Goal: Task Accomplishment & Management: Use online tool/utility

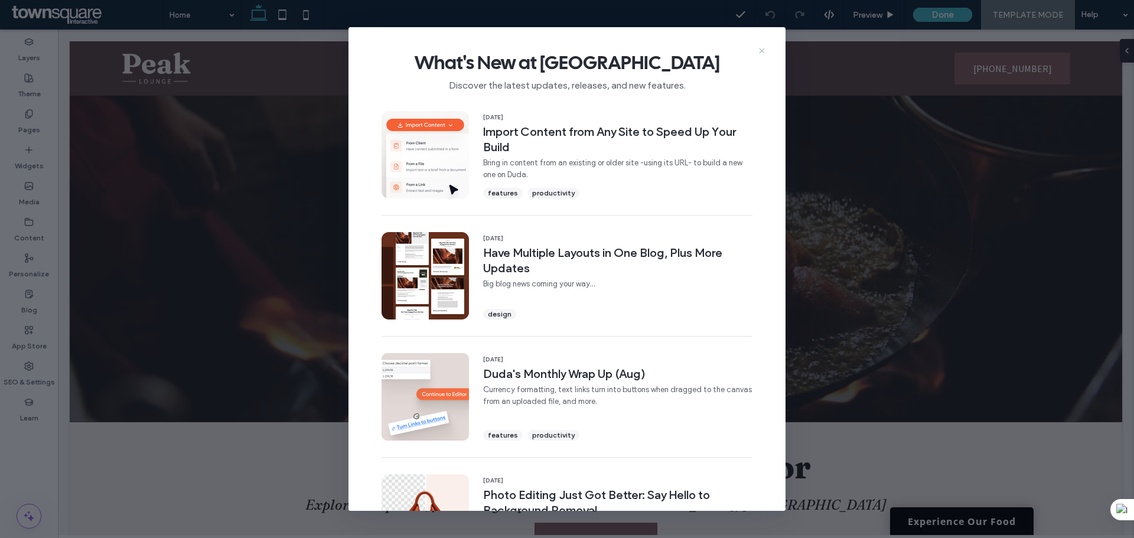
click at [765, 48] on icon at bounding box center [761, 50] width 9 height 9
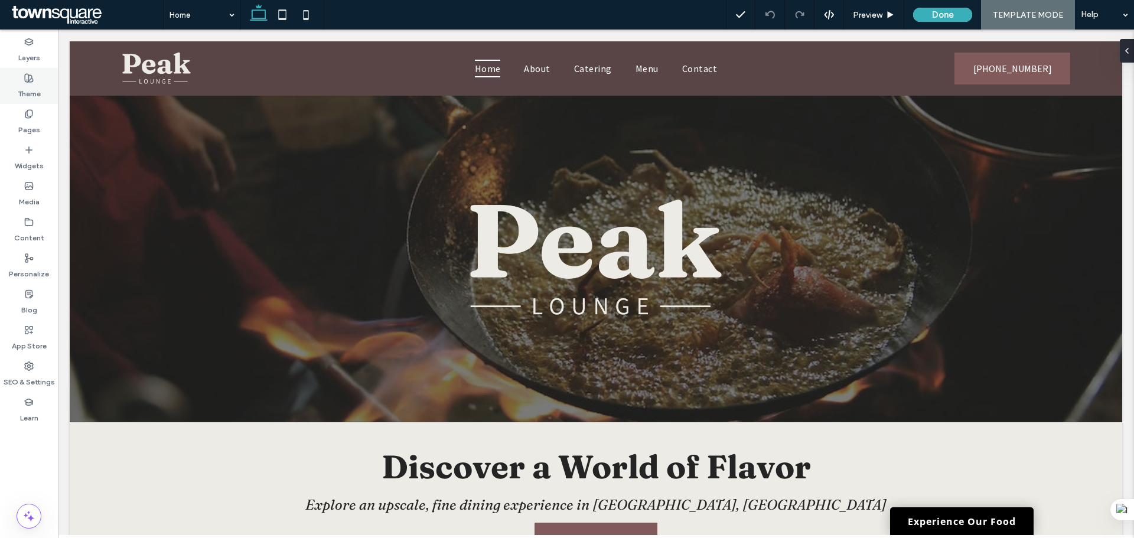
click at [32, 49] on label "Layers" at bounding box center [29, 55] width 22 height 17
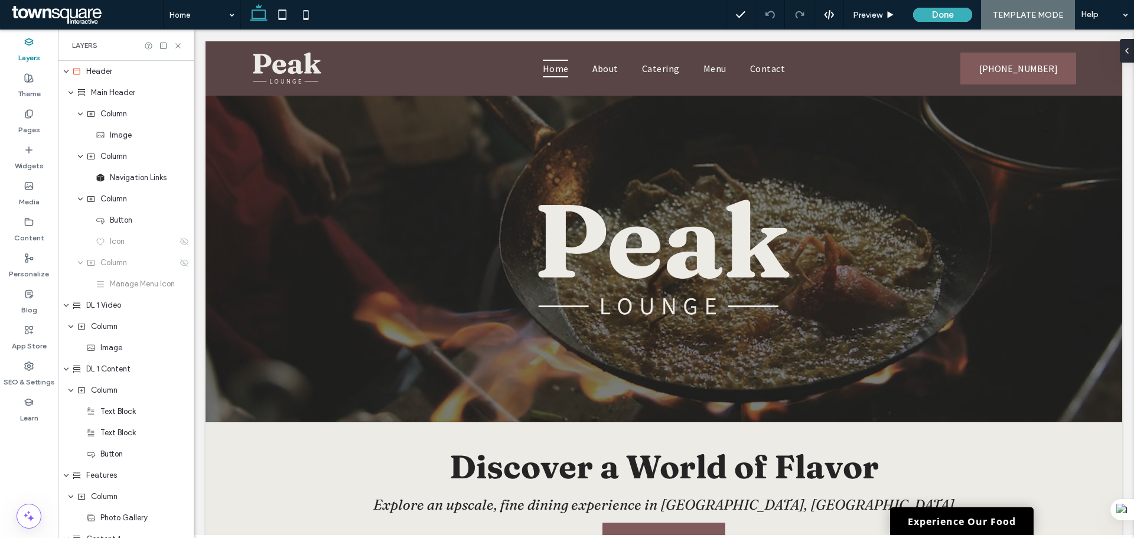
drag, startPoint x: 29, startPoint y: 47, endPoint x: 27, endPoint y: 57, distance: 10.8
click at [29, 48] on label "Layers" at bounding box center [29, 55] width 22 height 17
click at [22, 82] on div "Theme" at bounding box center [29, 86] width 58 height 36
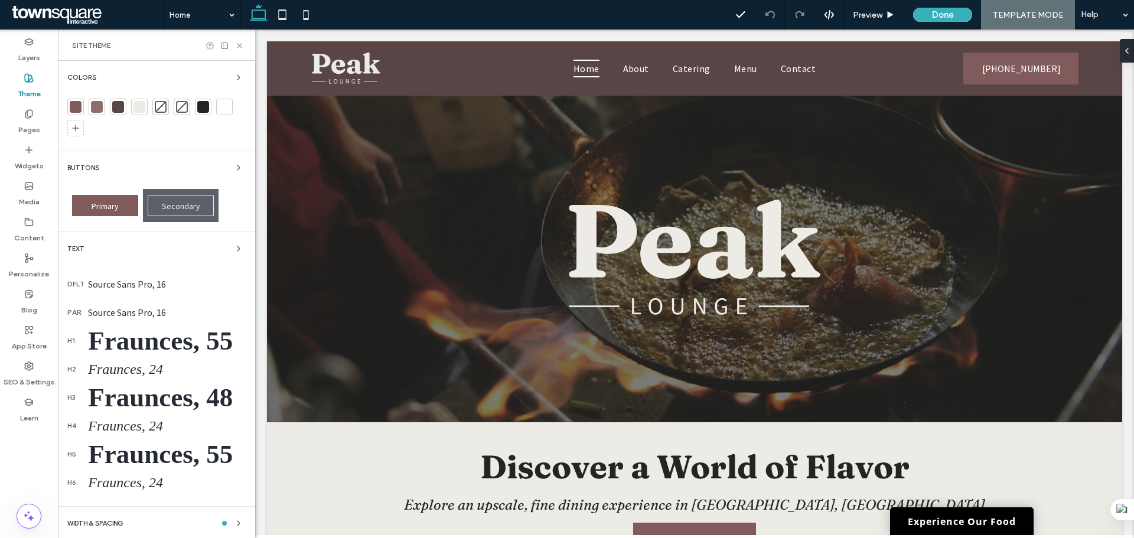
click at [77, 109] on div at bounding box center [76, 107] width 12 height 12
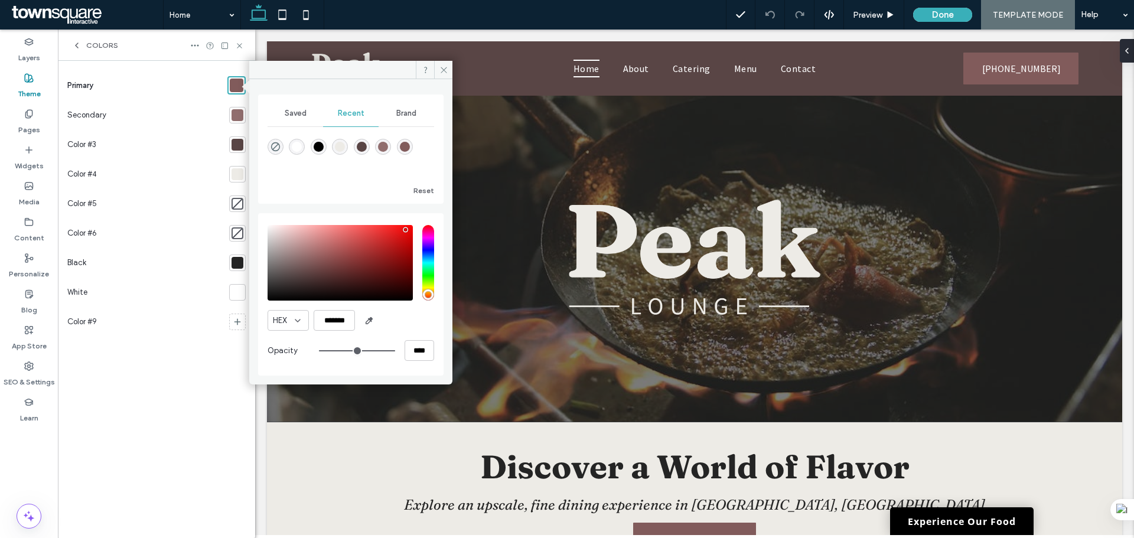
drag, startPoint x: 651, startPoint y: 267, endPoint x: 453, endPoint y: 227, distance: 201.7
drag, startPoint x: 412, startPoint y: 228, endPoint x: 370, endPoint y: 290, distance: 75.2
click at [368, 289] on div "pointer" at bounding box center [368, 288] width 4 height 4
type input "*******"
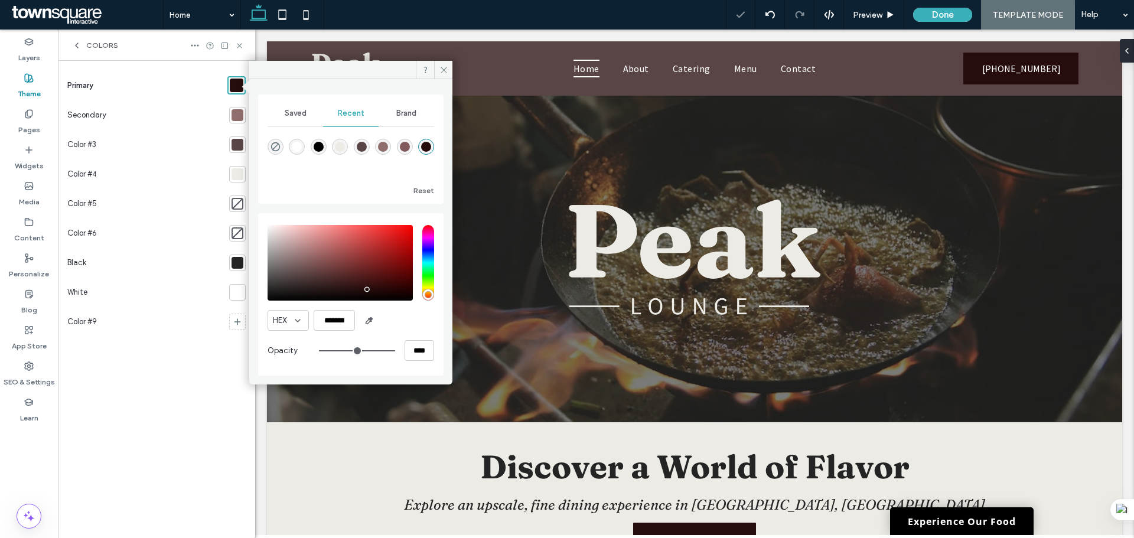
click at [399, 312] on div "HEX *******" at bounding box center [350, 320] width 167 height 21
click at [342, 320] on input "*******" at bounding box center [334, 320] width 41 height 21
click at [444, 66] on icon at bounding box center [443, 70] width 9 height 9
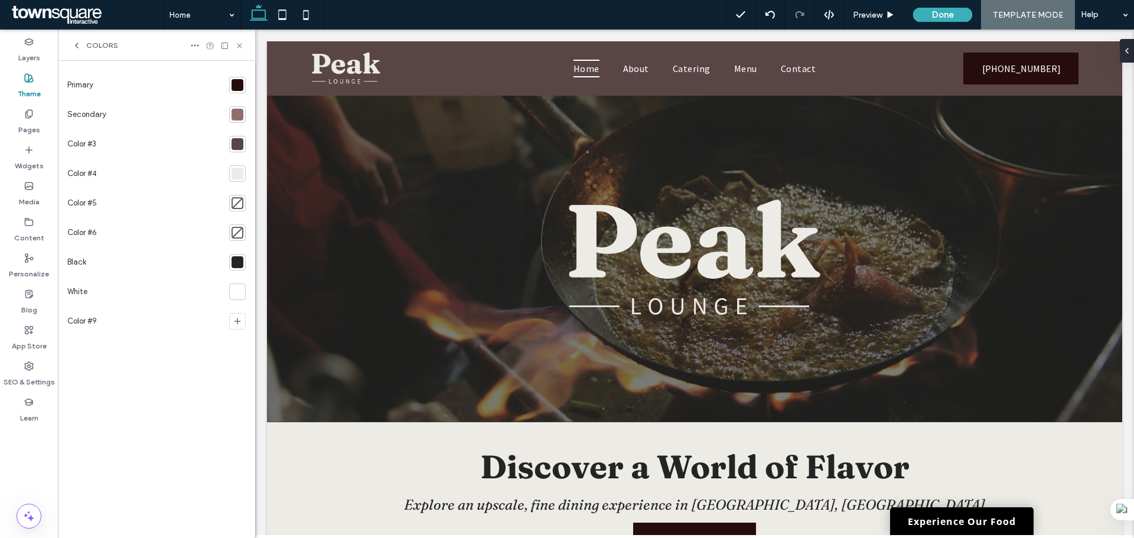
drag, startPoint x: 193, startPoint y: 366, endPoint x: 233, endPoint y: 306, distance: 71.9
click at [193, 365] on div "Primary Secondary Color #3 Color #4 Color #5 Color #6 Black White Color #9" at bounding box center [156, 299] width 178 height 458
click at [761, 19] on div at bounding box center [769, 14] width 29 height 9
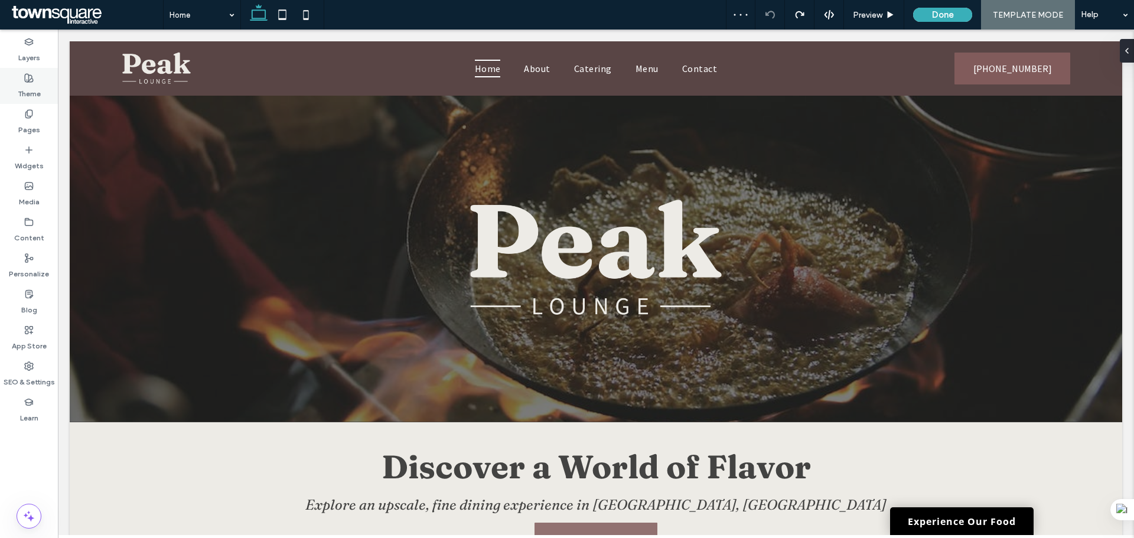
click at [22, 80] on div "Theme" at bounding box center [29, 86] width 58 height 36
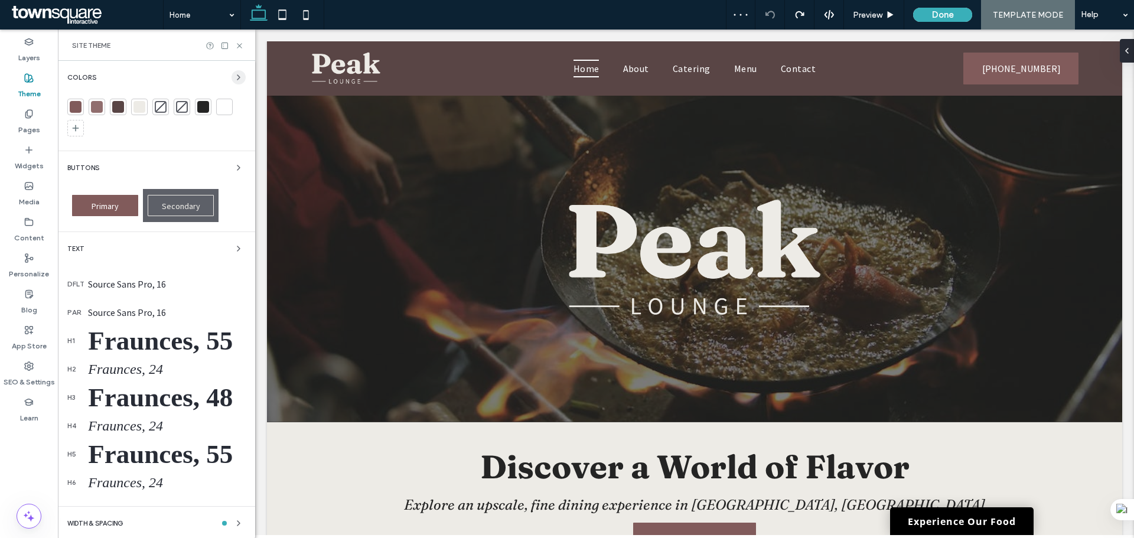
click at [237, 76] on use "button" at bounding box center [238, 77] width 2 height 5
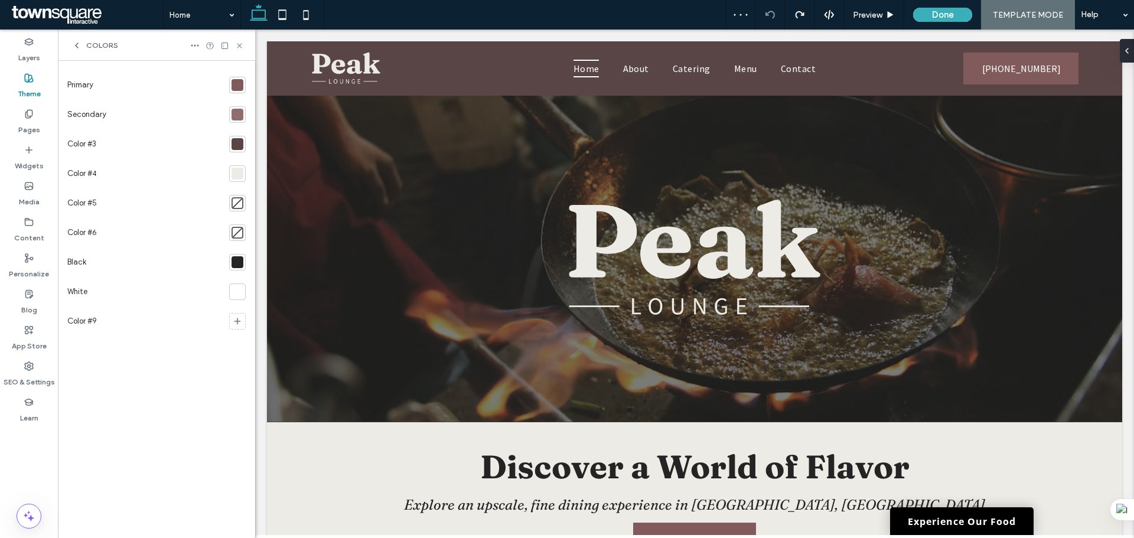
click at [241, 89] on div at bounding box center [237, 85] width 12 height 12
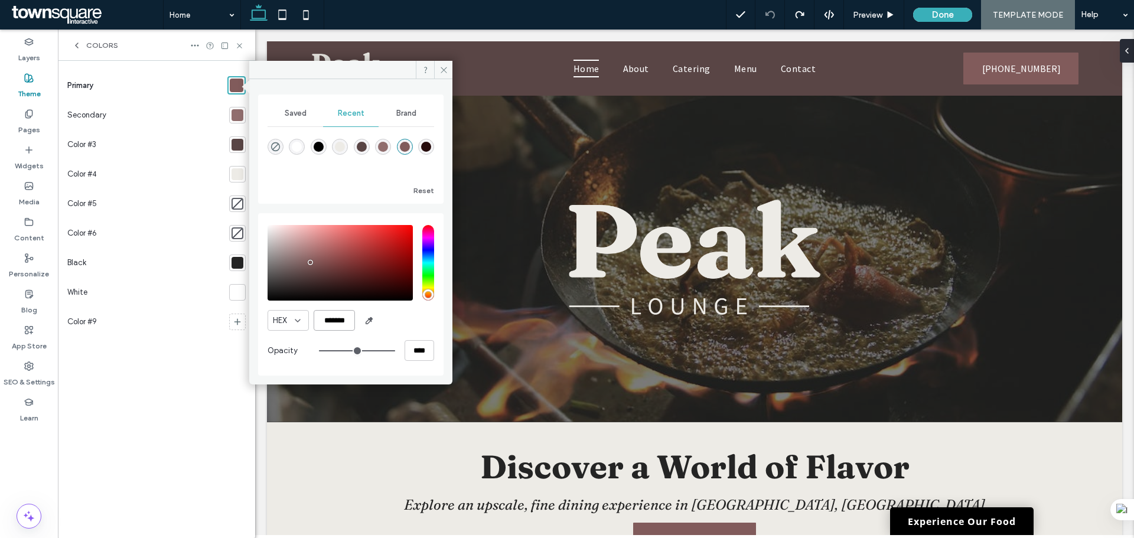
click at [334, 311] on input "*******" at bounding box center [334, 320] width 41 height 21
type input "*******"
drag, startPoint x: 402, startPoint y: 236, endPoint x: 412, endPoint y: 222, distance: 17.4
click at [412, 222] on div "HEX ******* Opacity ****" at bounding box center [350, 294] width 167 height 151
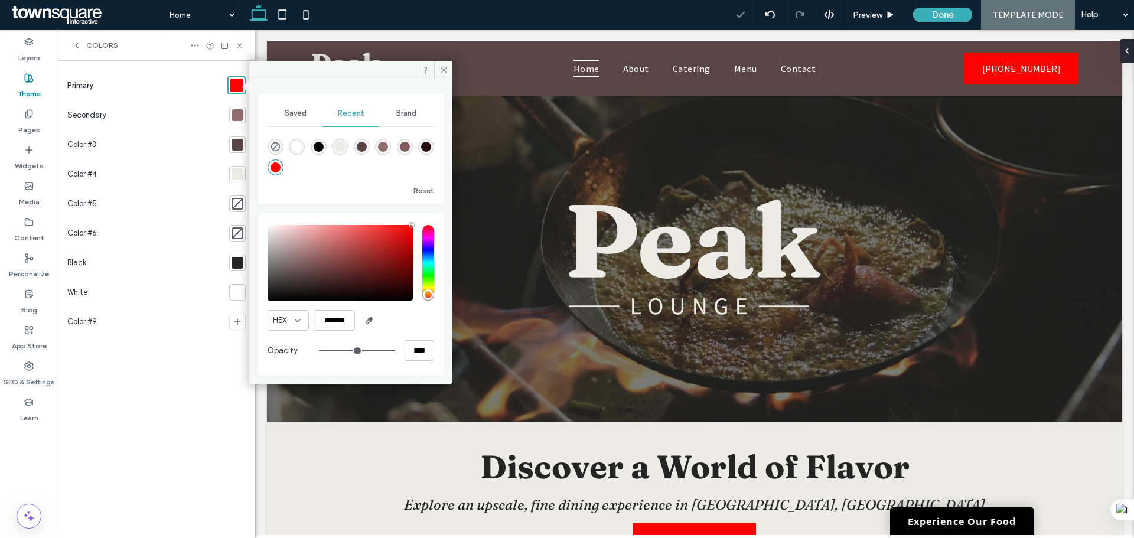
click at [420, 210] on div "Saved Recent Brand Reset HEX ******* Opacity ****" at bounding box center [350, 234] width 185 height 281
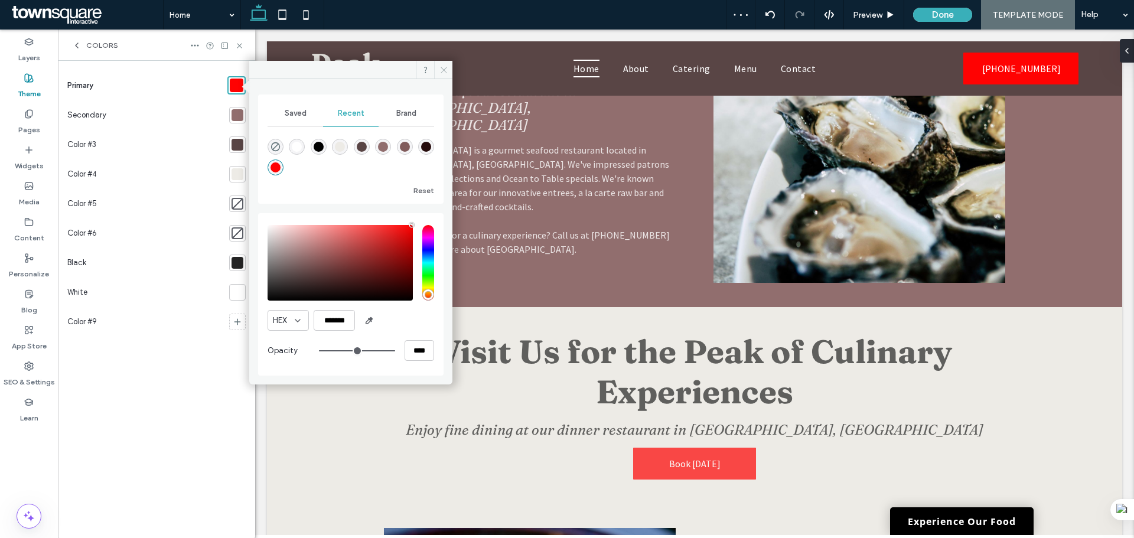
click at [445, 67] on icon at bounding box center [443, 70] width 9 height 9
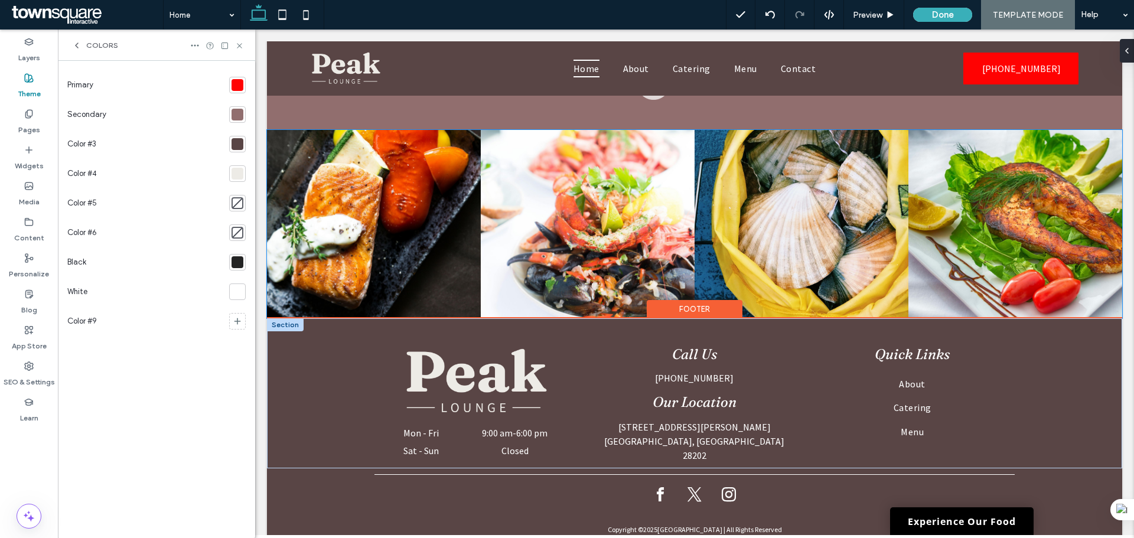
scroll to position [2017, 0]
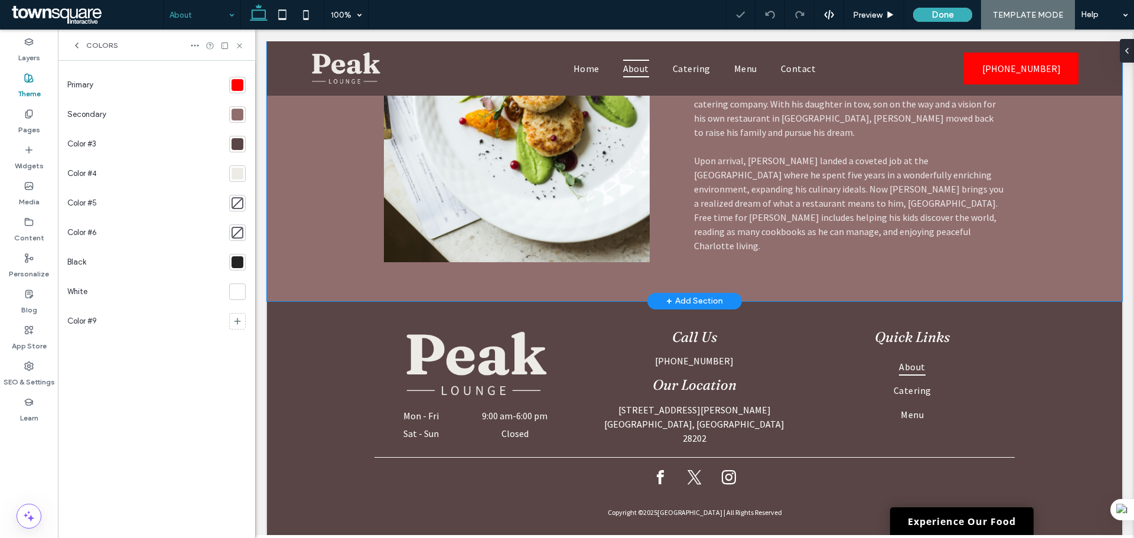
scroll to position [628, 0]
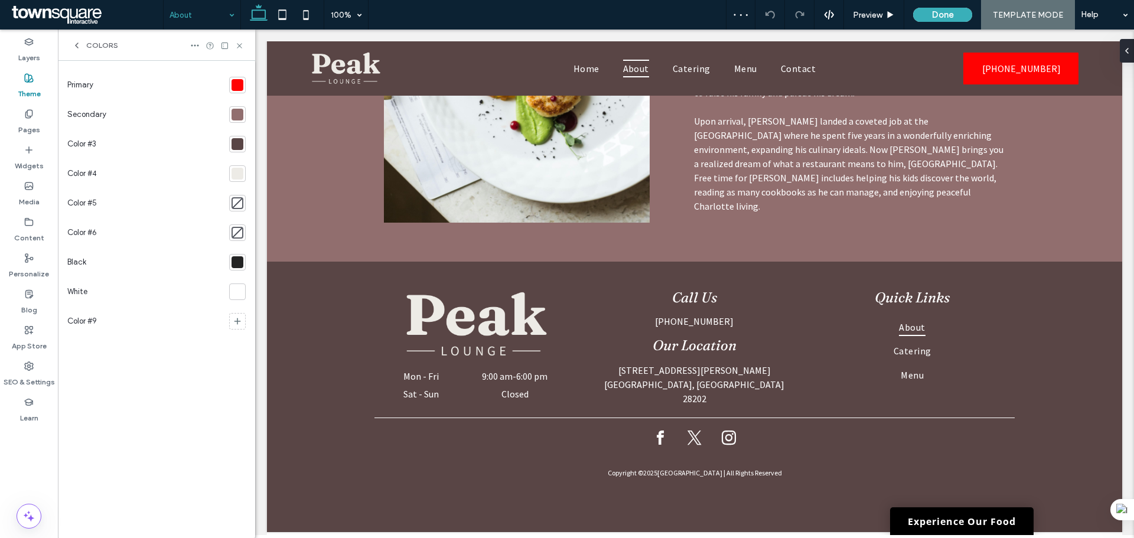
click at [191, 17] on input at bounding box center [198, 15] width 59 height 30
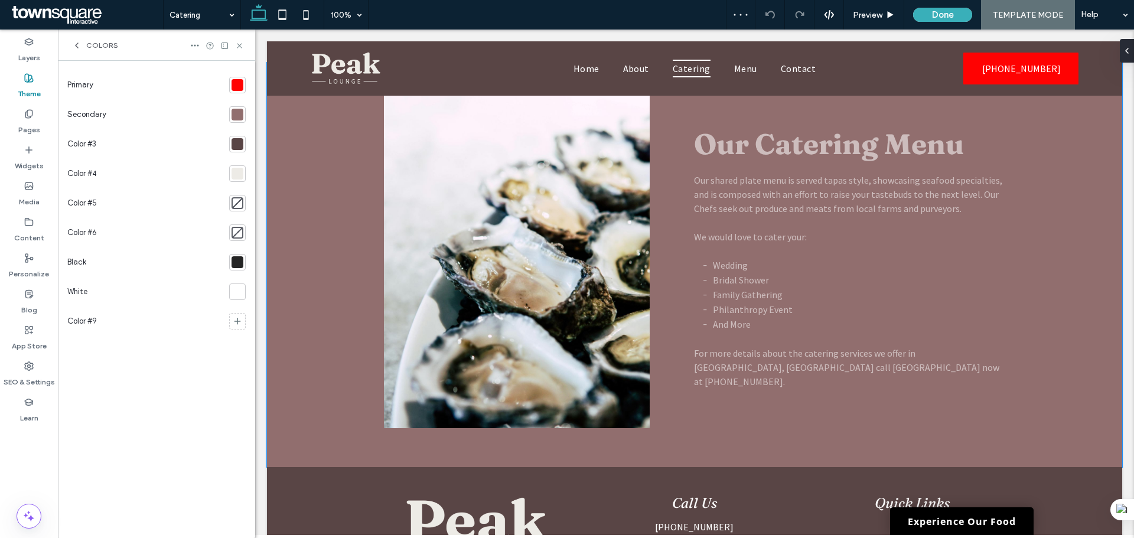
scroll to position [662, 0]
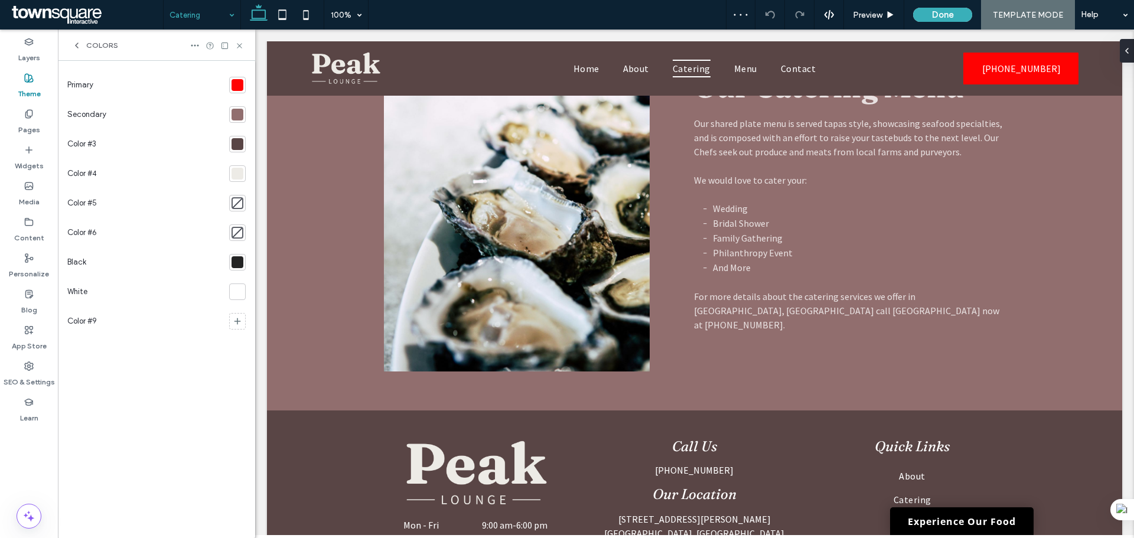
click at [207, 16] on input at bounding box center [198, 15] width 59 height 30
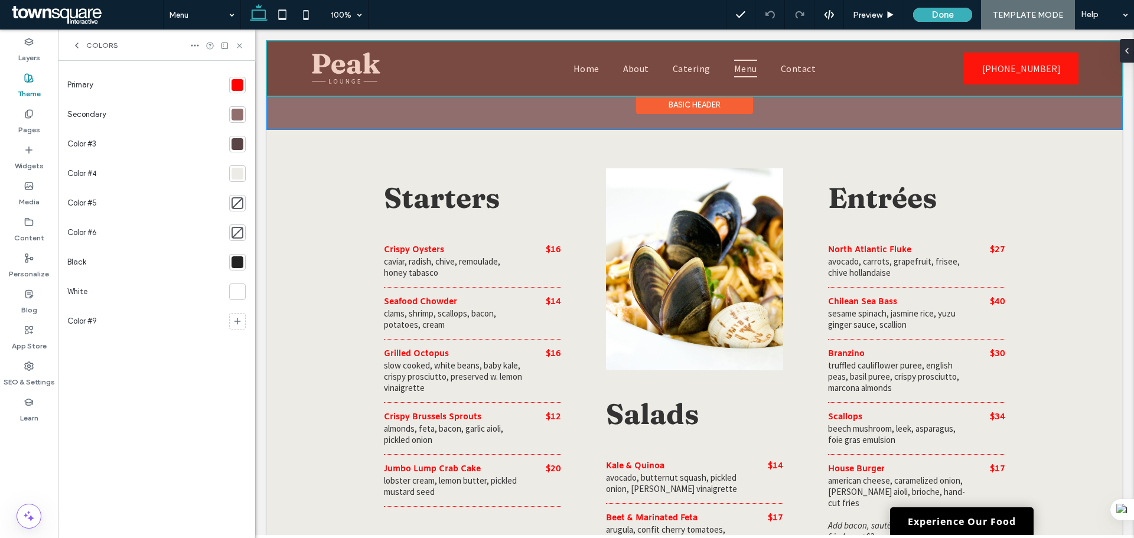
scroll to position [649, 0]
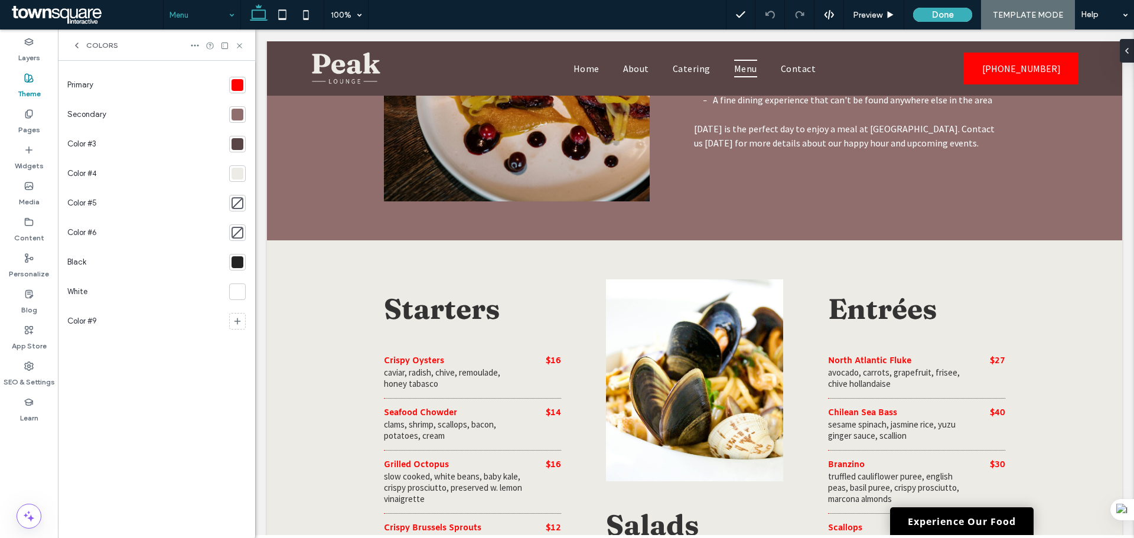
click at [216, 9] on input at bounding box center [198, 15] width 59 height 30
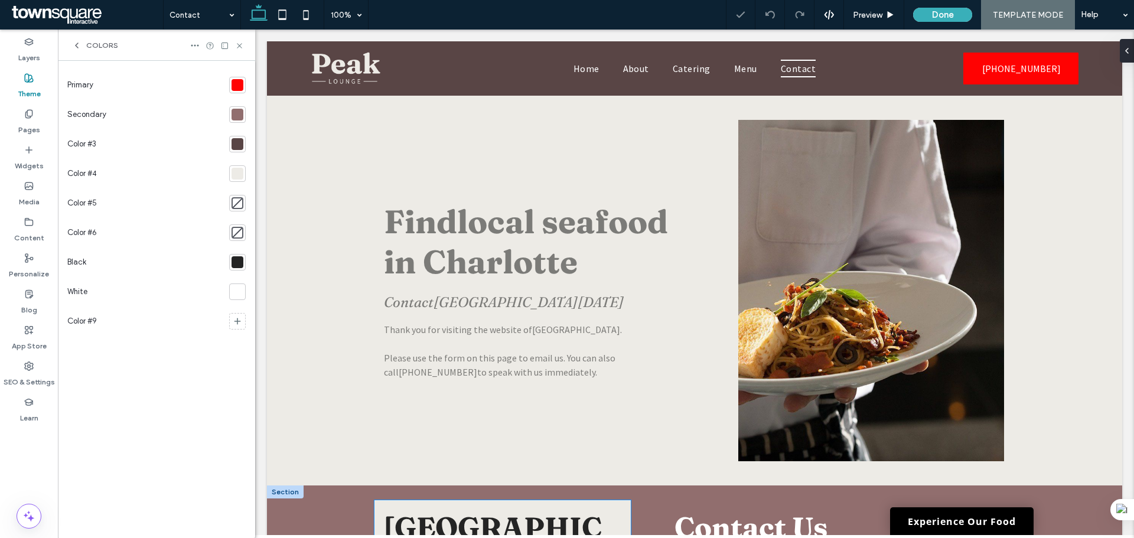
scroll to position [472, 0]
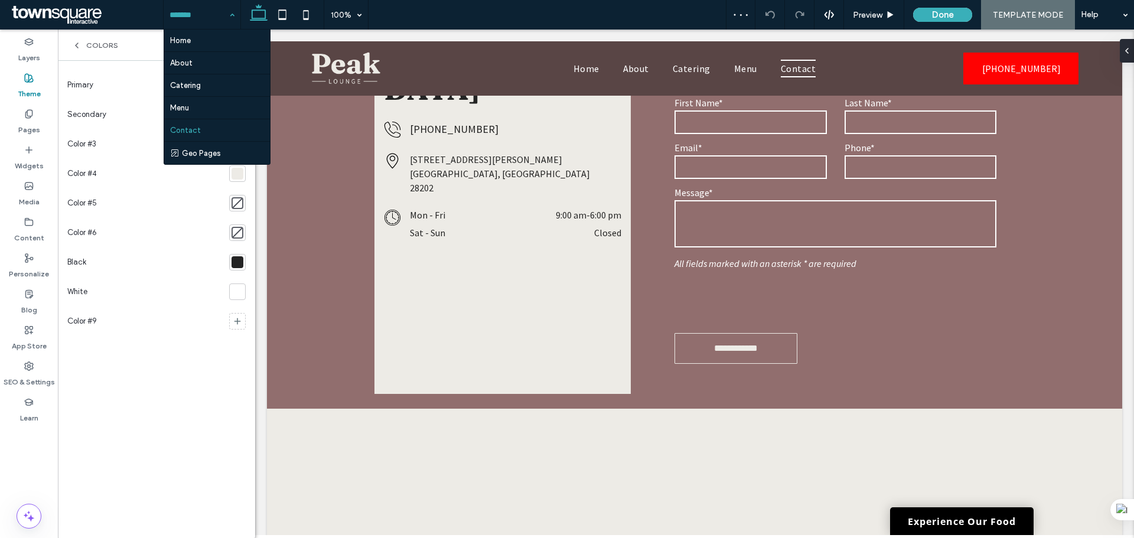
click at [232, 15] on div "Home About Catering Menu Contact Geo Pages" at bounding box center [202, 15] width 77 height 30
click at [172, 407] on div "Primary Secondary Color #3 Color #4 Color #5 Color #6 Black White Color #9" at bounding box center [156, 299] width 178 height 458
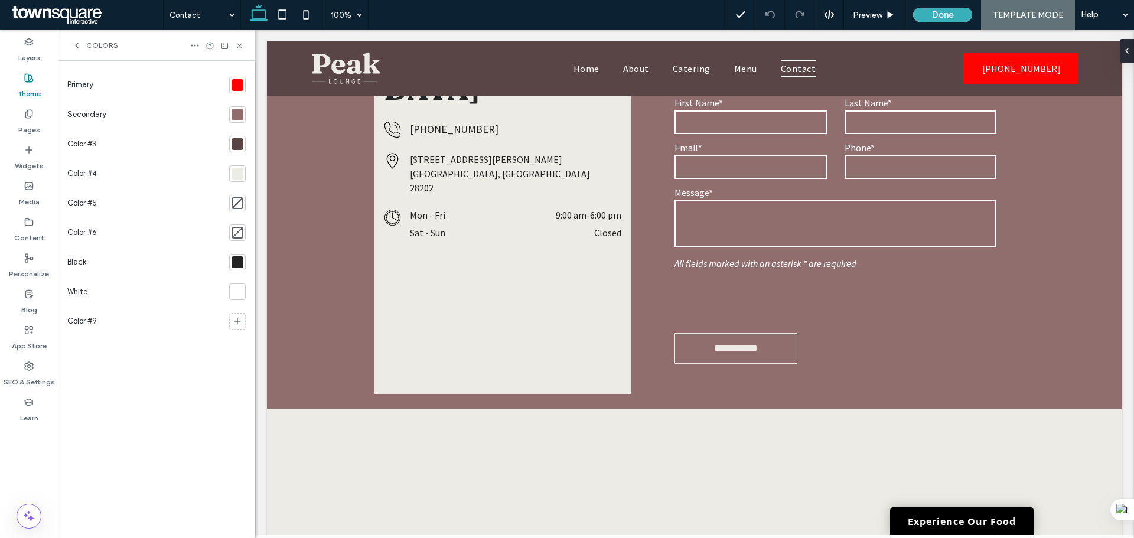
click at [239, 95] on section at bounding box center [234, 85] width 21 height 30
click at [241, 84] on div at bounding box center [237, 85] width 12 height 12
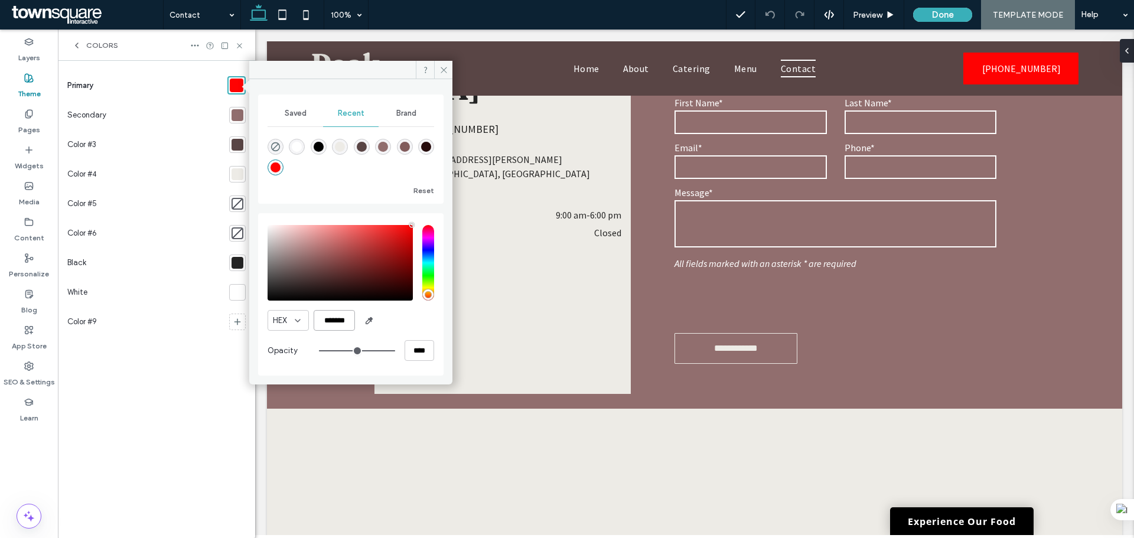
click at [341, 315] on input "*******" at bounding box center [334, 320] width 41 height 21
paste input "color picker textbox"
type input "*******"
click at [423, 308] on div "HEX ******* Opacity ****" at bounding box center [350, 294] width 167 height 151
click at [234, 110] on div at bounding box center [237, 115] width 12 height 12
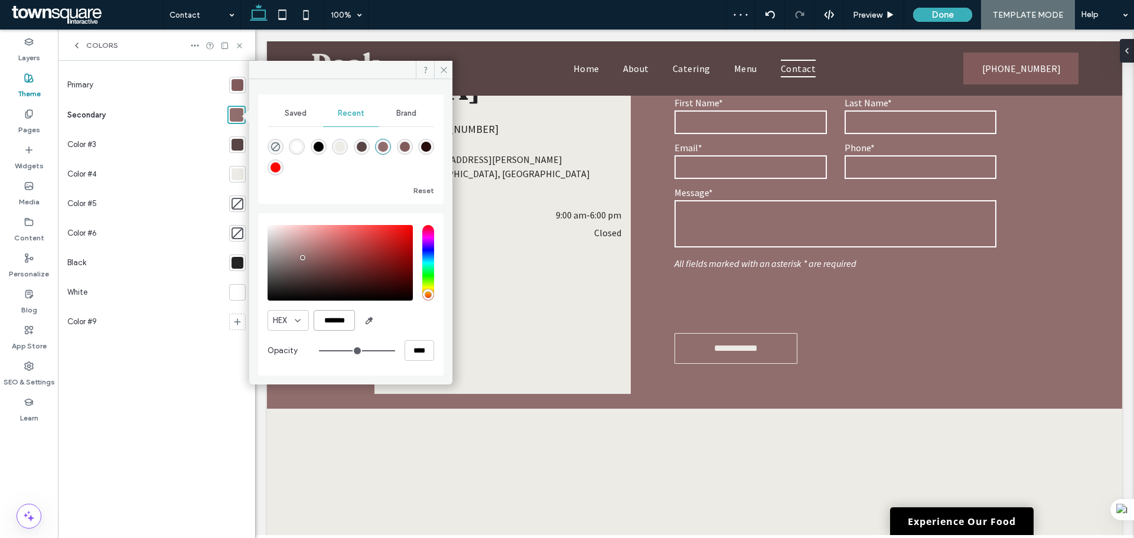
click at [340, 318] on input "*******" at bounding box center [334, 320] width 41 height 21
click at [279, 168] on div "rgba(255, 2, 2, 1)" at bounding box center [275, 167] width 10 height 10
type input "*******"
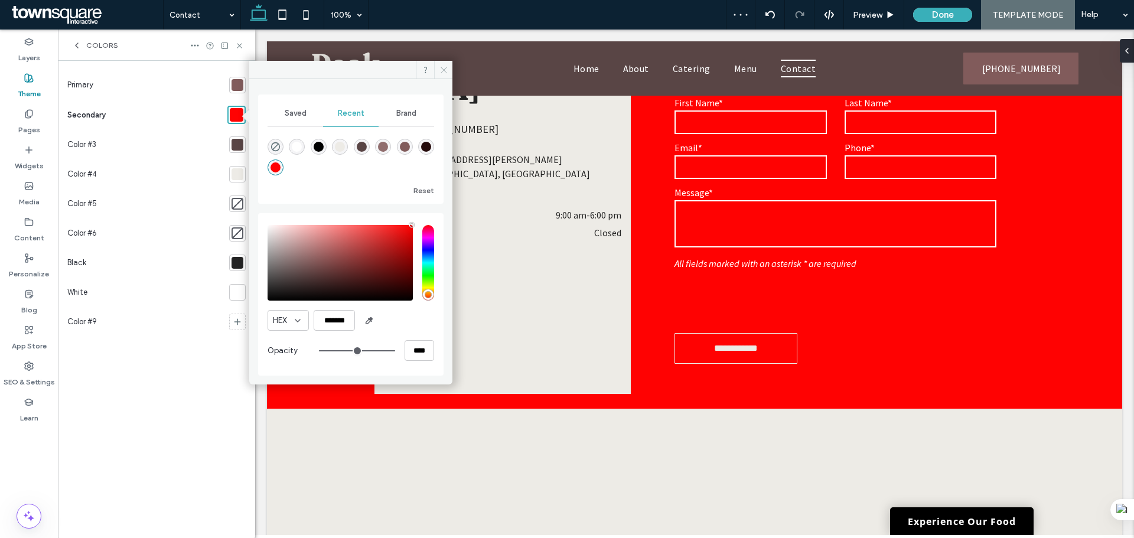
click at [440, 66] on icon at bounding box center [443, 70] width 9 height 9
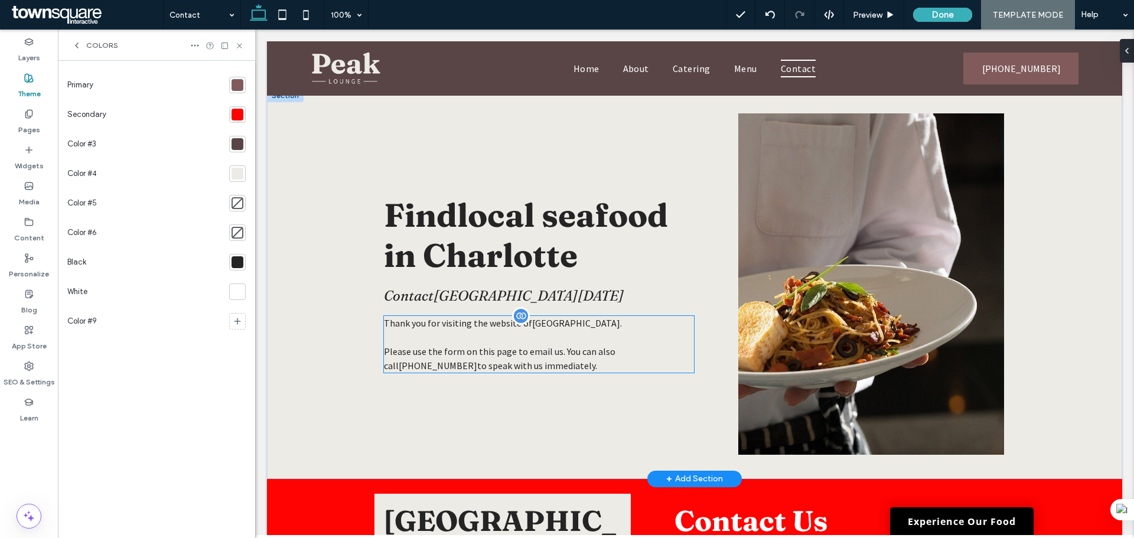
scroll to position [0, 0]
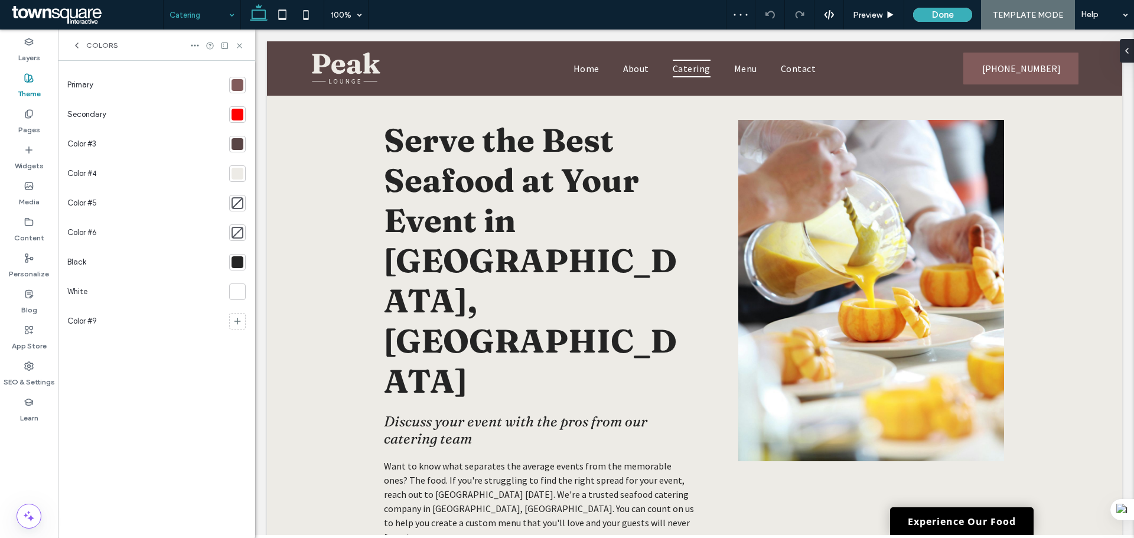
click at [194, 9] on input at bounding box center [198, 15] width 59 height 30
click at [188, 11] on input at bounding box center [198, 15] width 59 height 30
click at [239, 118] on div at bounding box center [237, 115] width 12 height 12
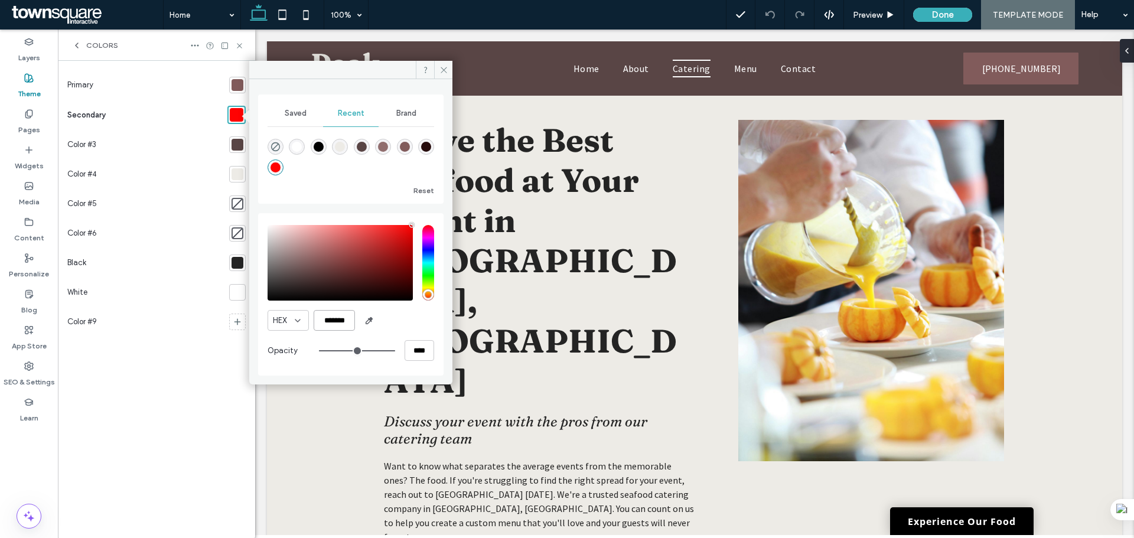
click at [338, 321] on input "*******" at bounding box center [334, 320] width 41 height 21
paste input "color picker textbox"
type input "*******"
click at [414, 321] on div "HEX *******" at bounding box center [350, 320] width 167 height 21
click at [237, 148] on div at bounding box center [237, 145] width 12 height 12
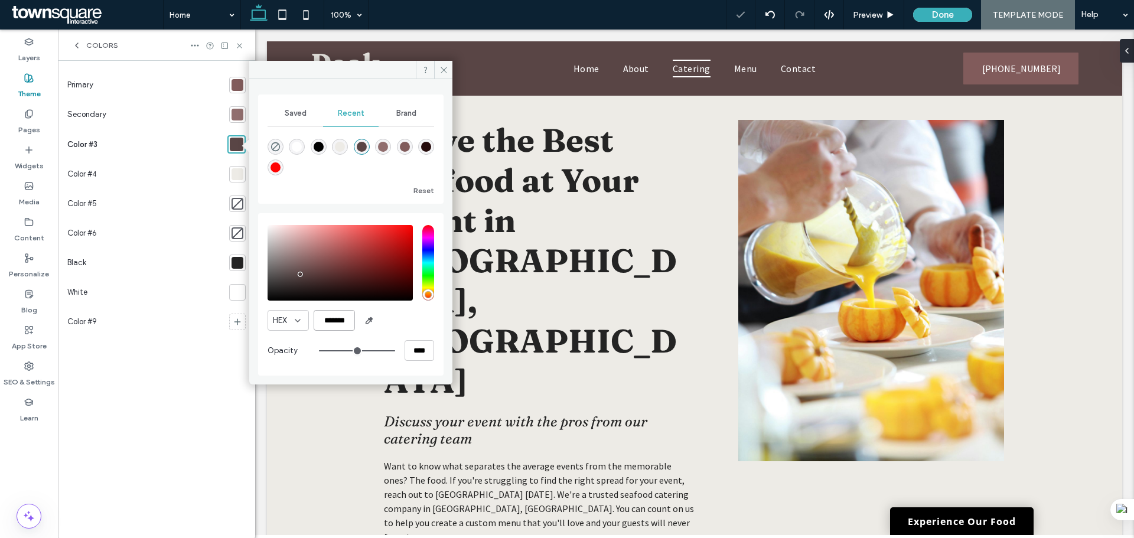
click at [337, 319] on input "*******" at bounding box center [334, 320] width 41 height 21
click at [275, 171] on div "rgba(255, 2, 2, 1)" at bounding box center [275, 167] width 10 height 10
type input "*******"
click at [445, 70] on icon at bounding box center [443, 70] width 9 height 9
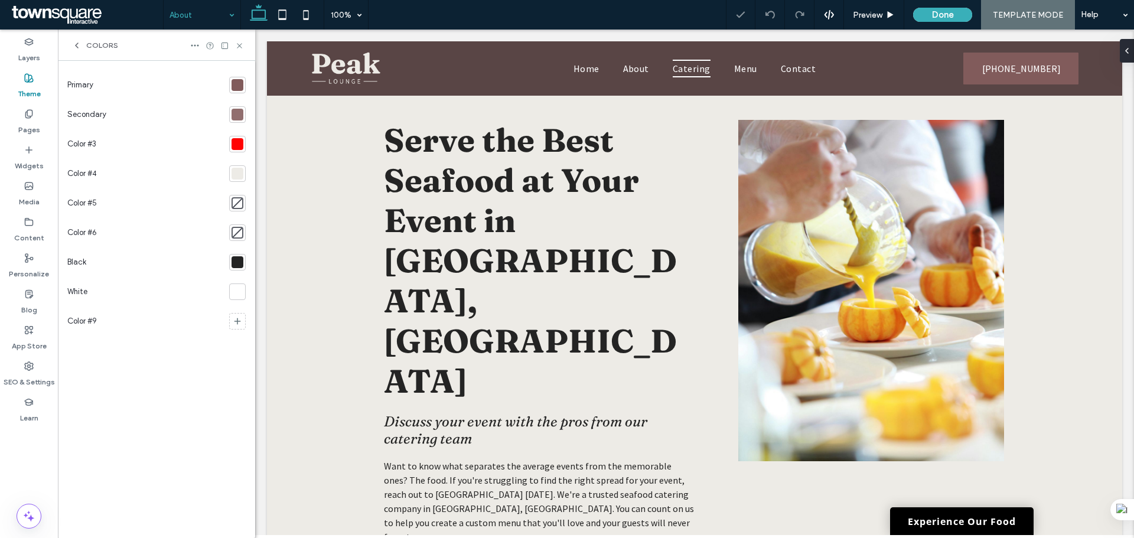
drag, startPoint x: 211, startPoint y: 14, endPoint x: 210, endPoint y: 27, distance: 12.5
click at [210, 14] on input at bounding box center [198, 15] width 59 height 30
click at [210, 10] on input at bounding box center [198, 15] width 59 height 30
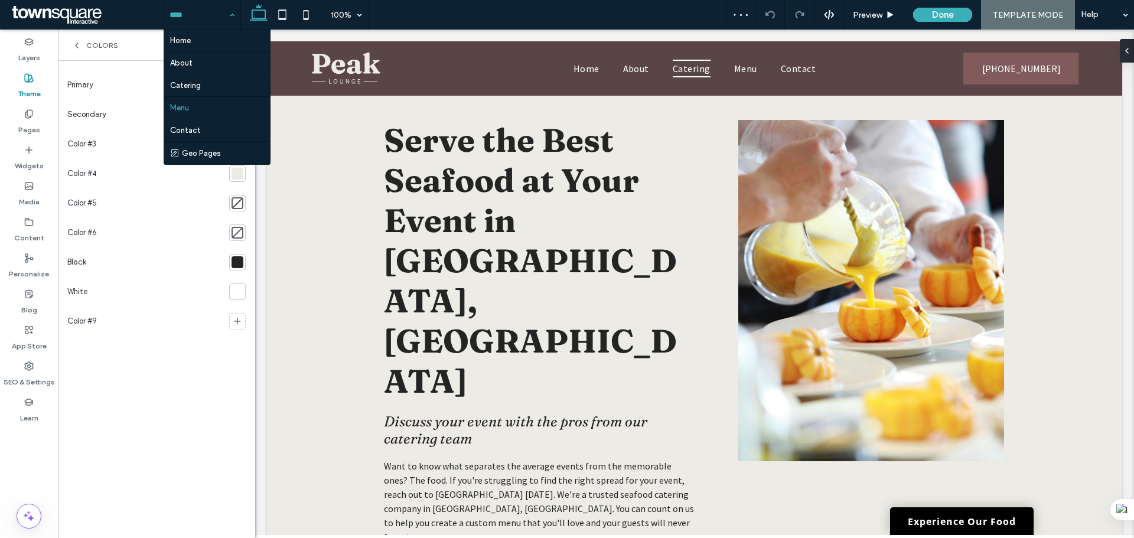
click at [197, 21] on input at bounding box center [198, 15] width 59 height 30
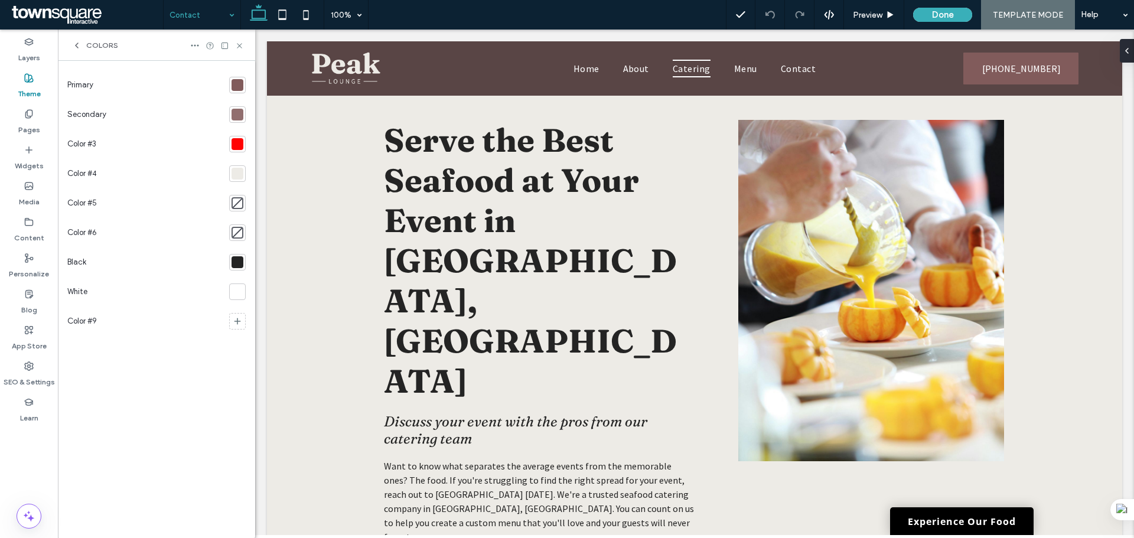
click at [187, 7] on input at bounding box center [198, 15] width 59 height 30
click at [239, 146] on div at bounding box center [237, 144] width 12 height 12
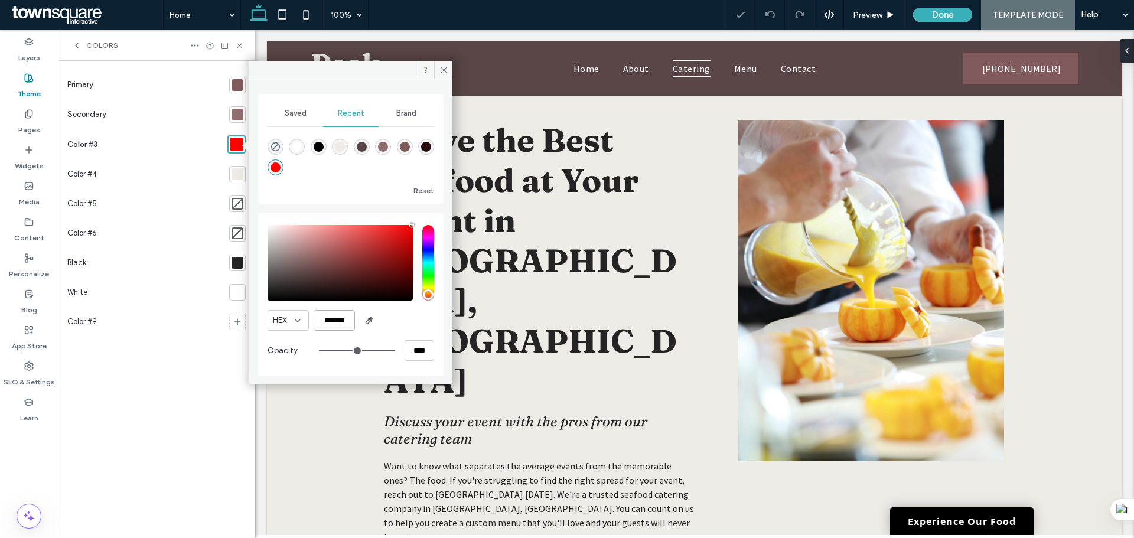
click at [337, 315] on input "*******" at bounding box center [334, 320] width 41 height 21
paste input "color picker textbox"
type input "*******"
click at [419, 316] on div "HEX *******" at bounding box center [350, 320] width 167 height 21
click at [234, 166] on div at bounding box center [237, 174] width 17 height 17
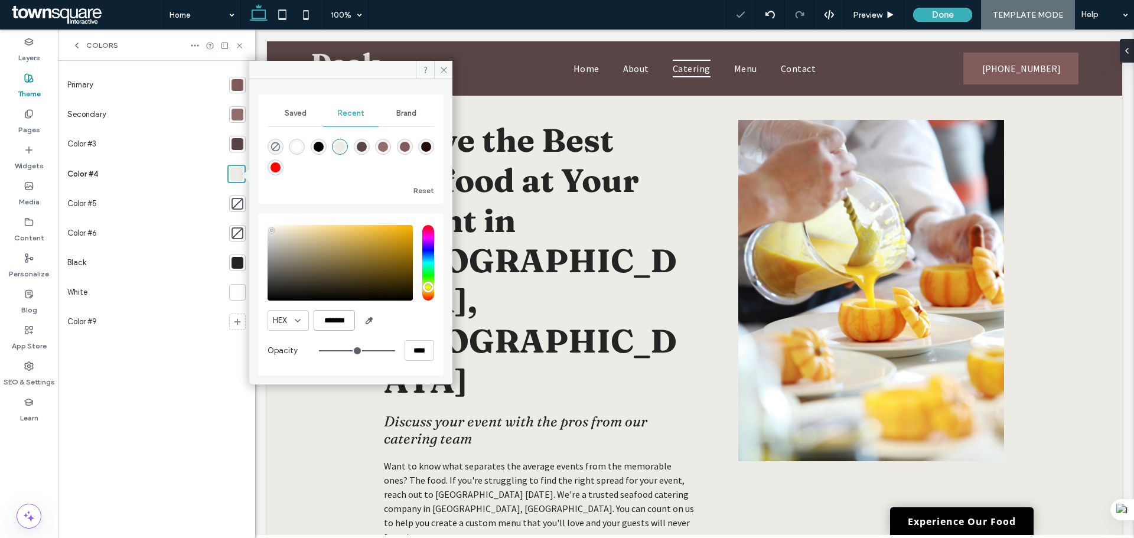
click at [342, 325] on input "*******" at bounding box center [334, 320] width 41 height 21
click at [278, 168] on div "rgba(255, 2, 2, 1)" at bounding box center [275, 167] width 10 height 10
type input "*******"
click at [445, 70] on icon at bounding box center [443, 70] width 9 height 9
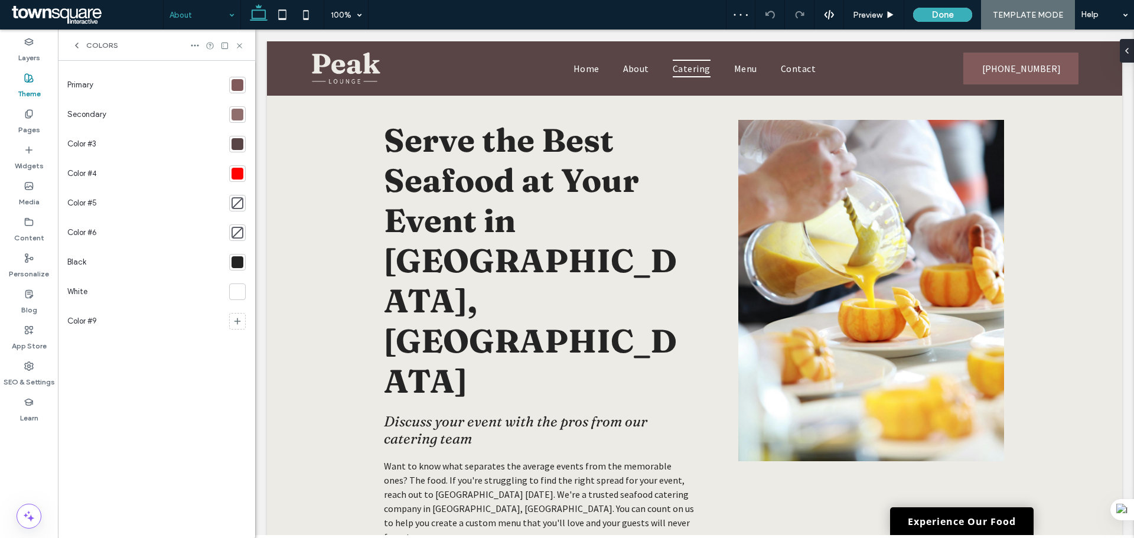
click at [236, 180] on div at bounding box center [237, 173] width 17 height 17
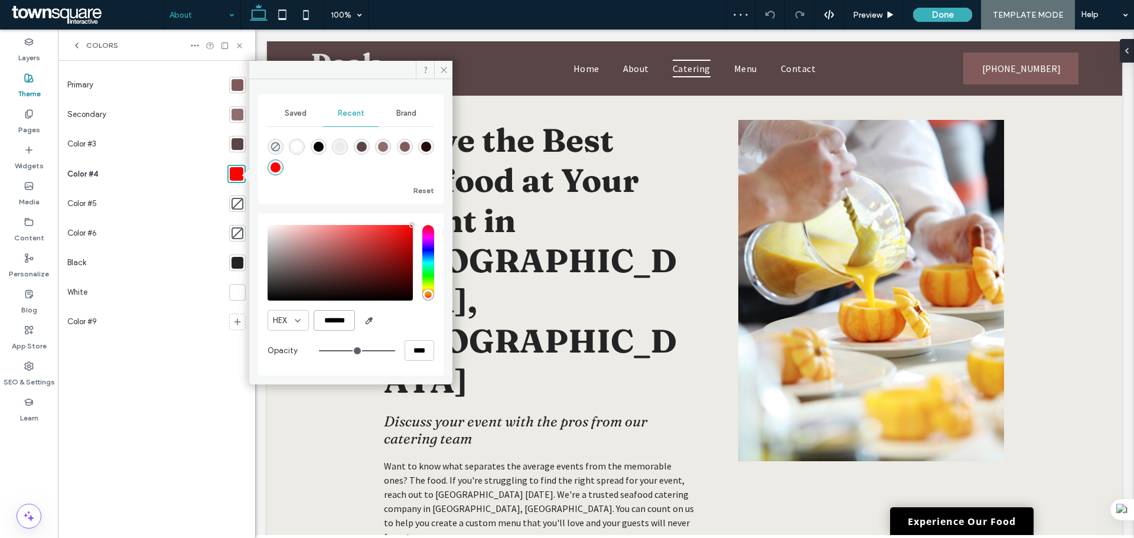
click at [327, 322] on input "*******" at bounding box center [334, 320] width 41 height 21
paste input "color picker textbox"
type input "*******"
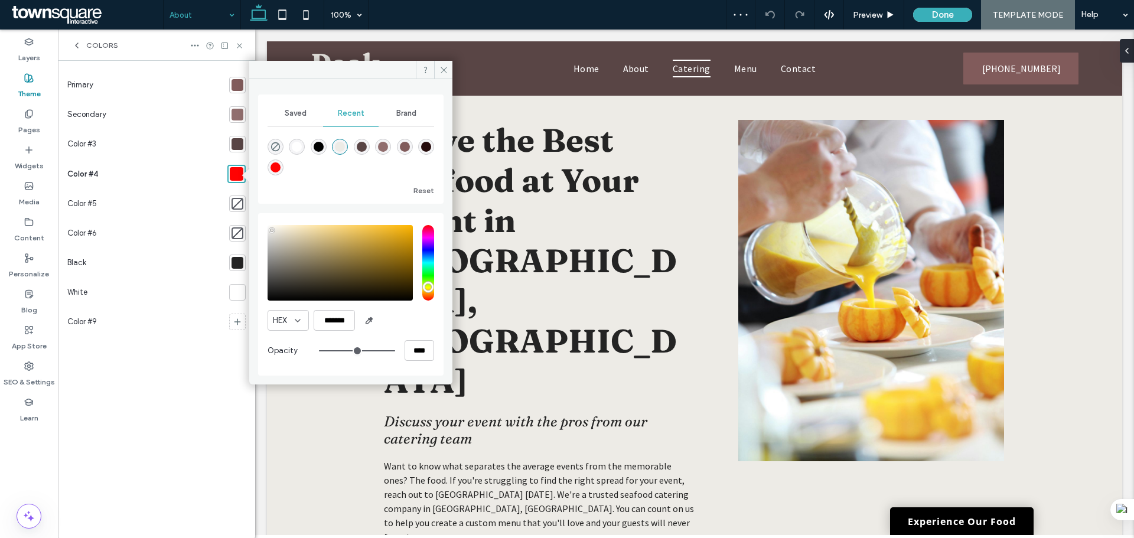
click at [426, 319] on div "HEX *******" at bounding box center [350, 320] width 167 height 21
click at [444, 70] on icon at bounding box center [443, 70] width 9 height 9
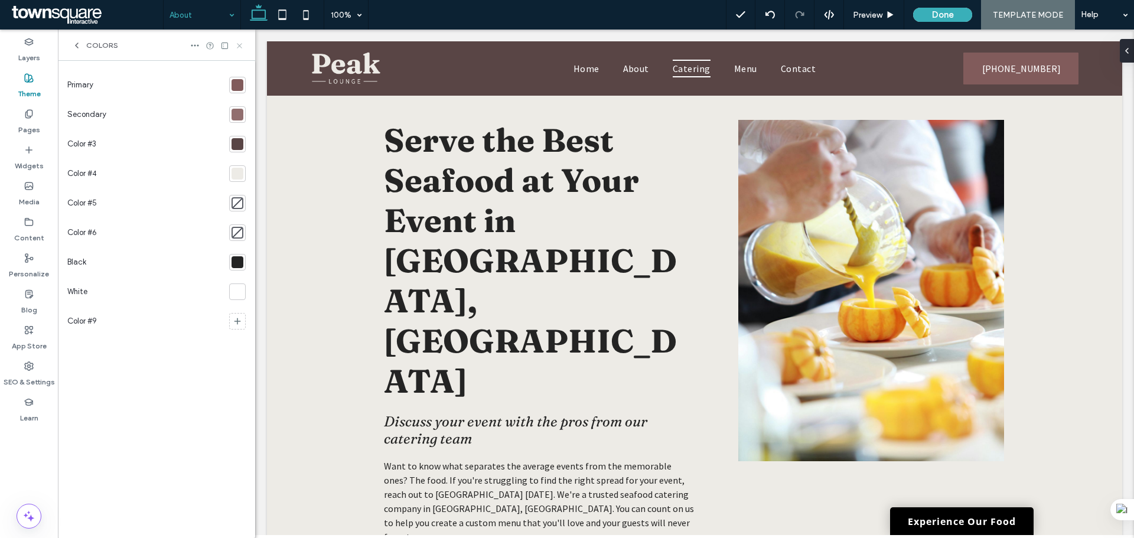
click at [240, 44] on icon at bounding box center [239, 45] width 9 height 9
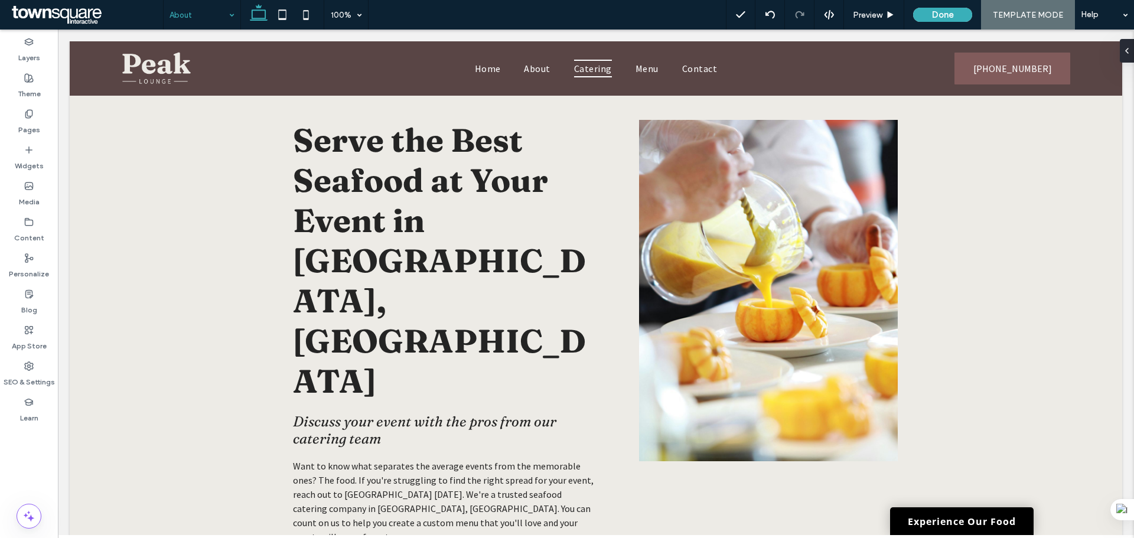
drag, startPoint x: 211, startPoint y: 19, endPoint x: 208, endPoint y: 25, distance: 7.1
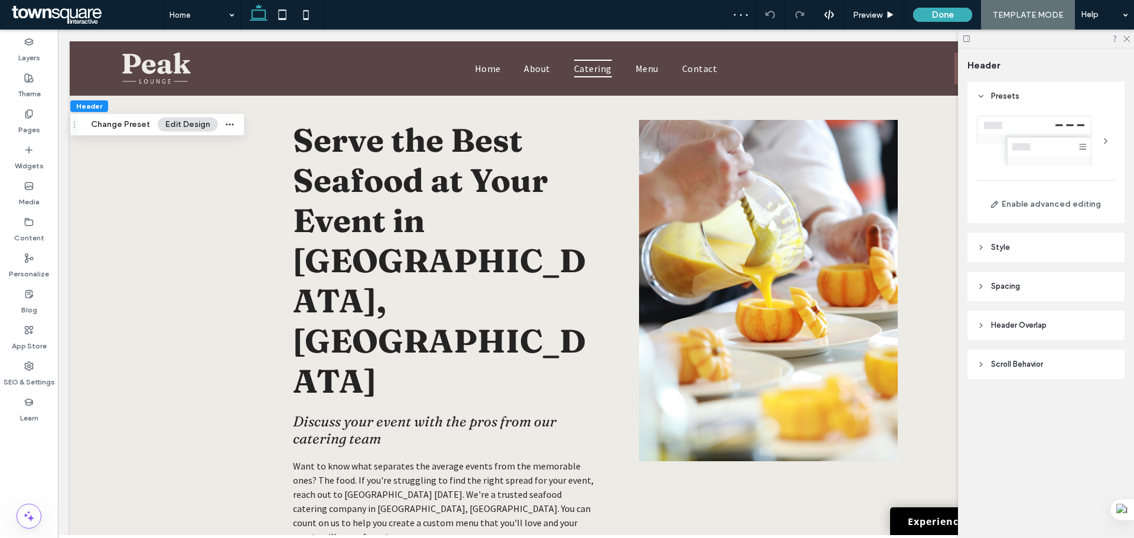
click at [1130, 38] on div at bounding box center [1046, 39] width 176 height 18
click at [1126, 40] on use at bounding box center [1126, 39] width 6 height 6
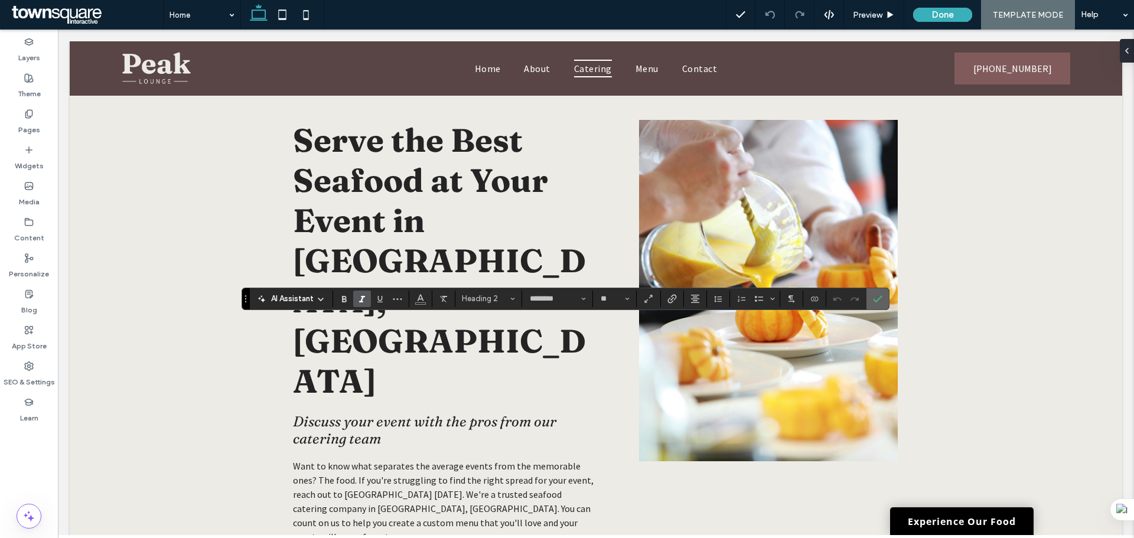
click at [876, 301] on use "Confirm" at bounding box center [877, 298] width 9 height 7
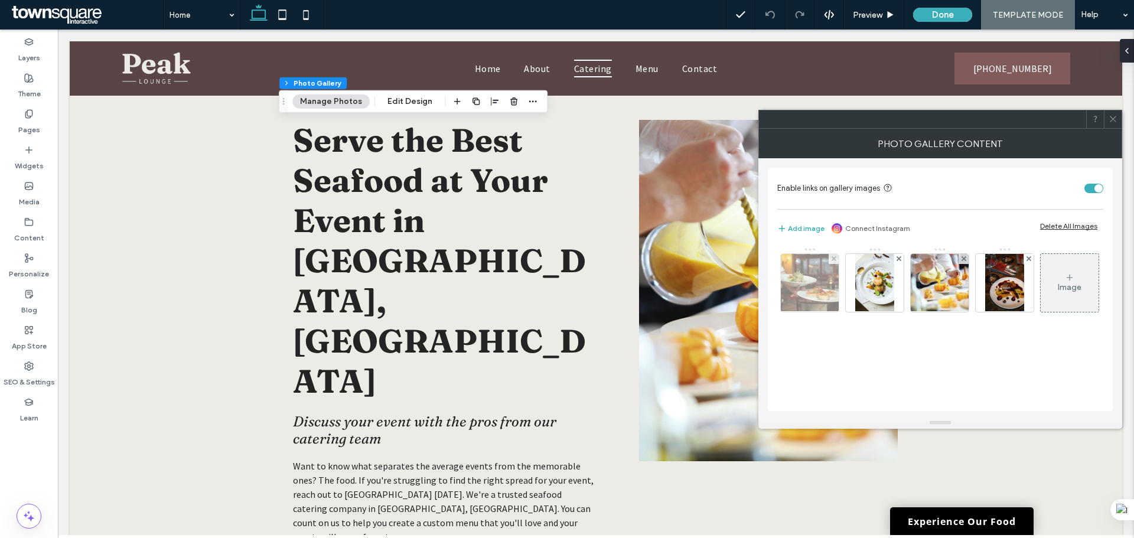
click at [814, 274] on div at bounding box center [810, 283] width 58 height 58
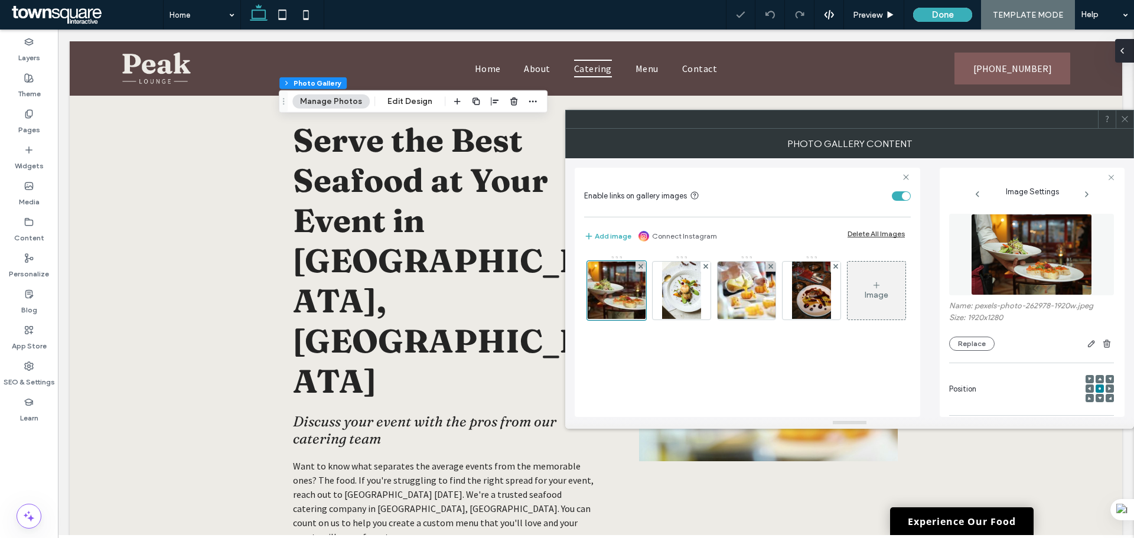
click at [1125, 49] on icon at bounding box center [1121, 50] width 9 height 9
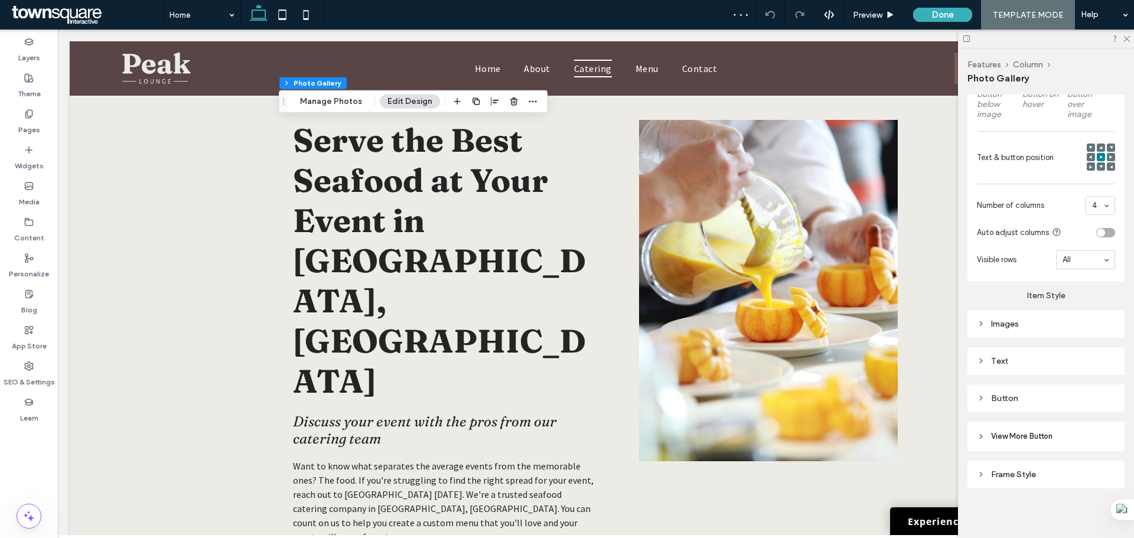
scroll to position [434, 0]
click at [1047, 432] on span "View More Button" at bounding box center [1021, 436] width 61 height 12
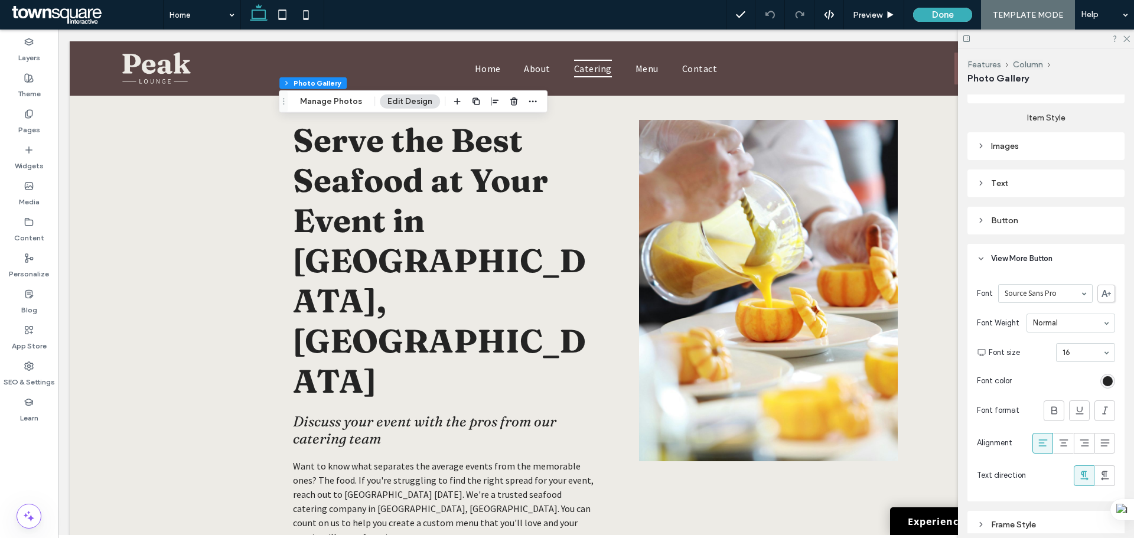
scroll to position [552, 0]
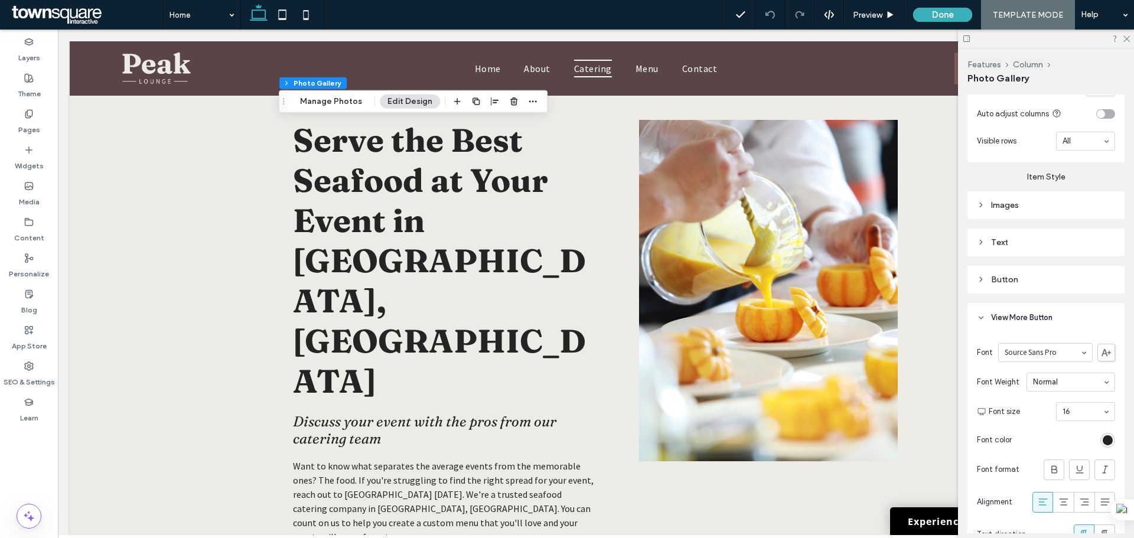
click at [1042, 285] on div "Button" at bounding box center [1046, 280] width 138 height 16
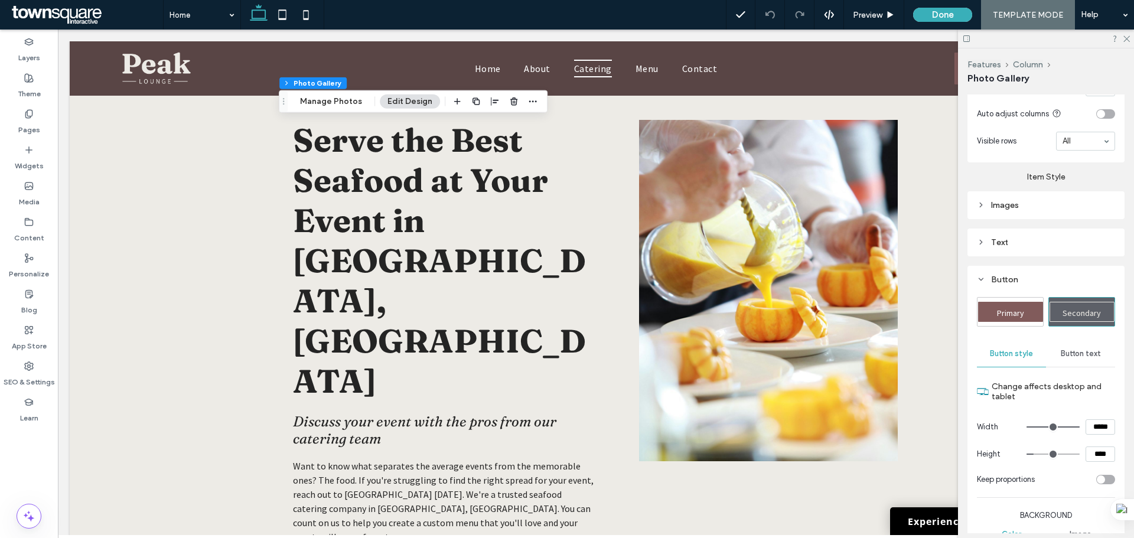
click at [1039, 275] on div "Button" at bounding box center [1046, 280] width 138 height 10
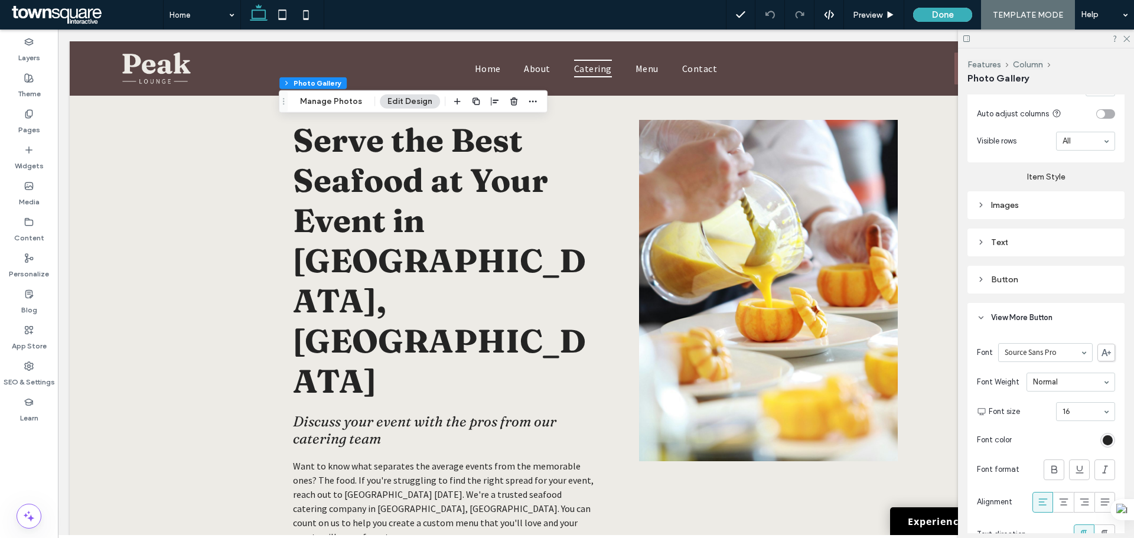
click at [1033, 313] on span "View More Button" at bounding box center [1021, 318] width 61 height 12
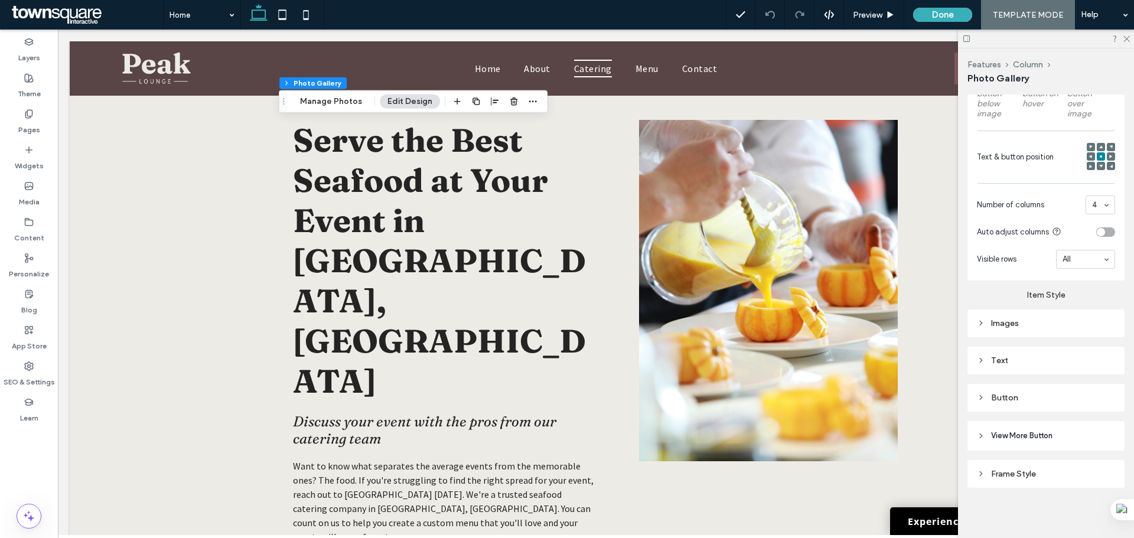
drag, startPoint x: 1030, startPoint y: 315, endPoint x: 1059, endPoint y: 348, distance: 44.4
click at [1029, 315] on div "Images" at bounding box center [1046, 323] width 138 height 16
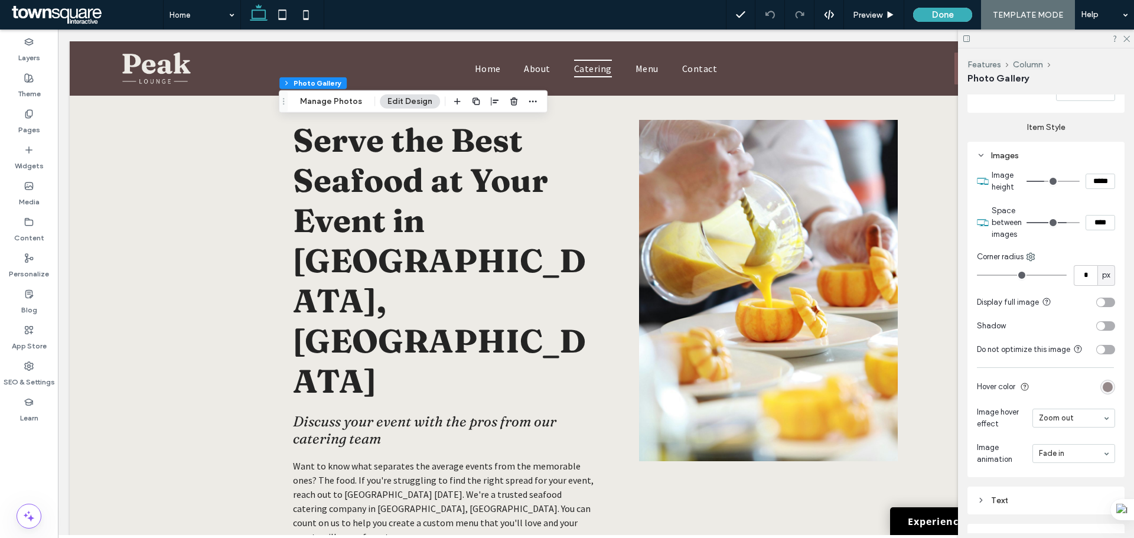
scroll to position [670, 0]
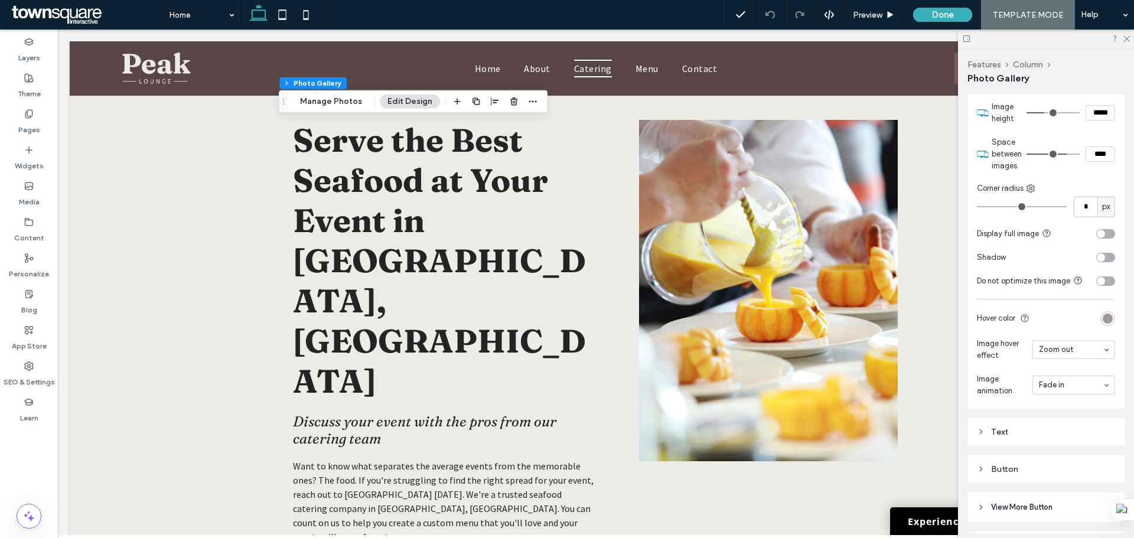
click at [1102, 315] on div "rgba(89, 69, 69, 0.61)" at bounding box center [1107, 319] width 10 height 10
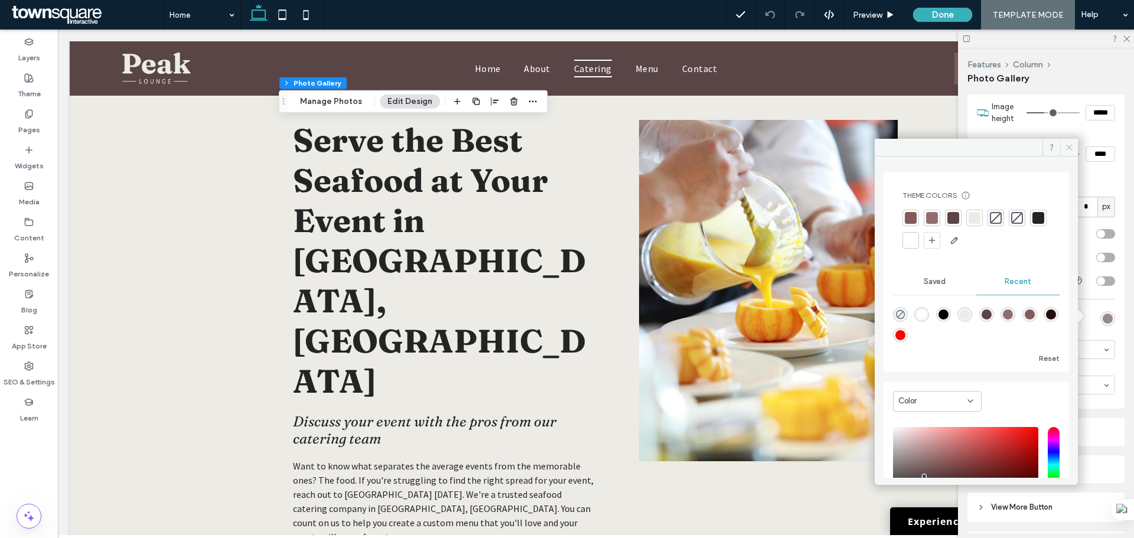
click at [1065, 149] on icon at bounding box center [1069, 147] width 9 height 9
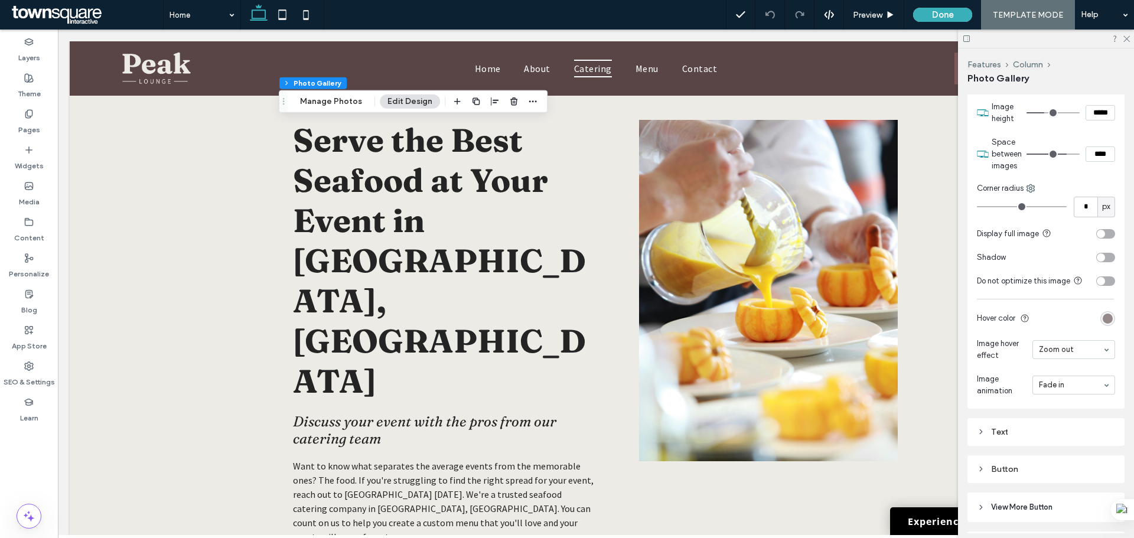
click at [1072, 127] on section "Image height *****" at bounding box center [1052, 112] width 123 height 35
click at [1125, 40] on icon at bounding box center [1126, 38] width 8 height 8
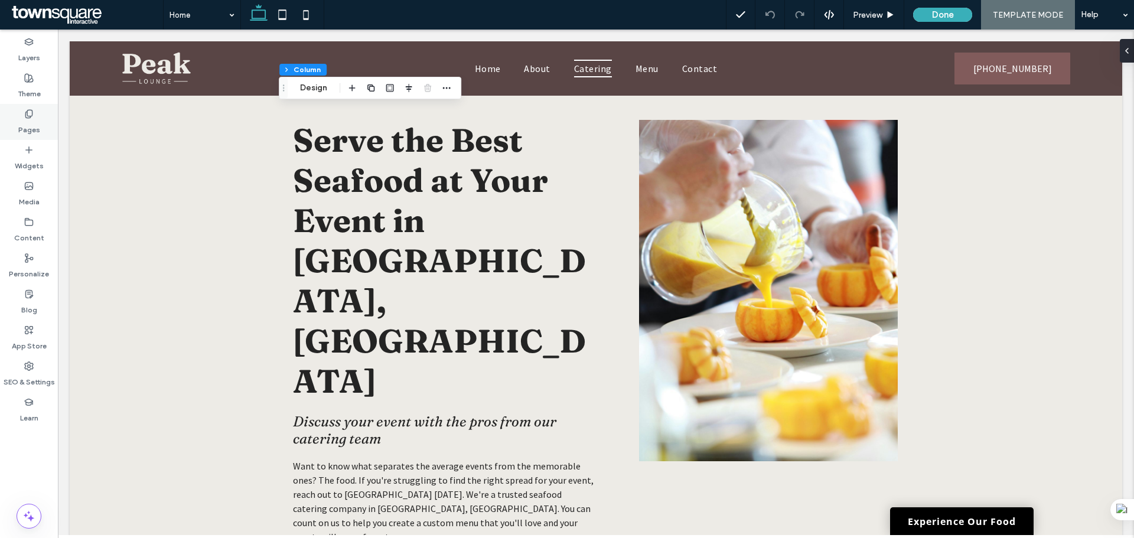
click at [22, 119] on label "Pages" at bounding box center [29, 127] width 22 height 17
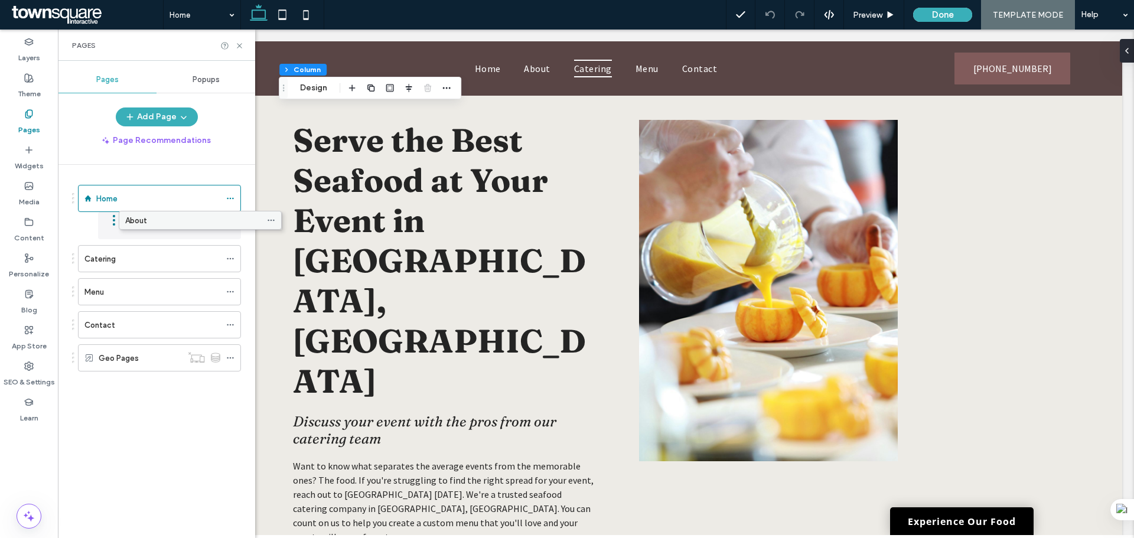
drag, startPoint x: 113, startPoint y: 234, endPoint x: 153, endPoint y: 227, distance: 40.8
click at [239, 44] on icon at bounding box center [239, 45] width 9 height 9
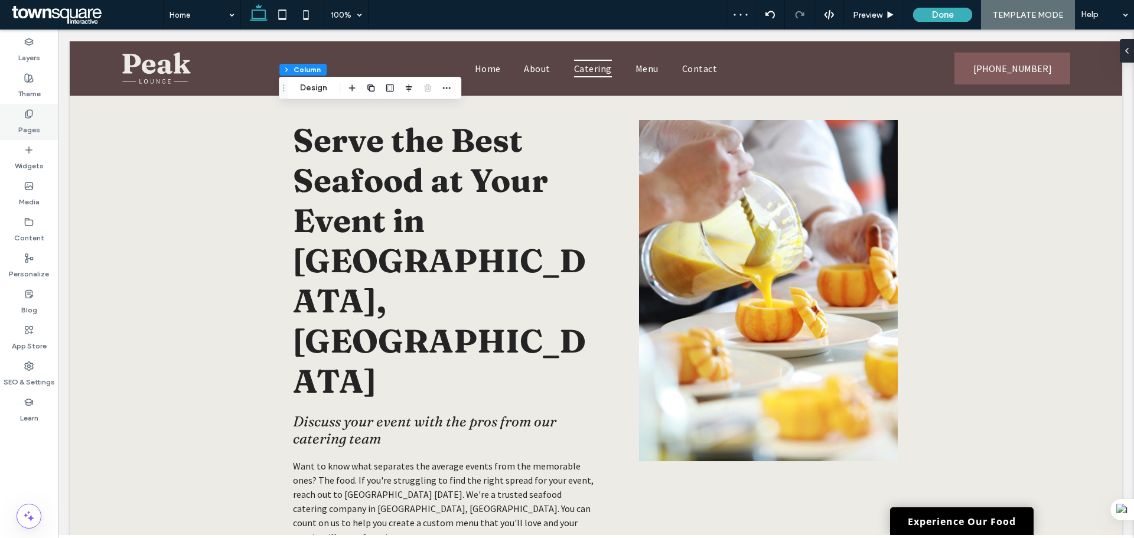
click at [31, 118] on icon at bounding box center [28, 113] width 9 height 9
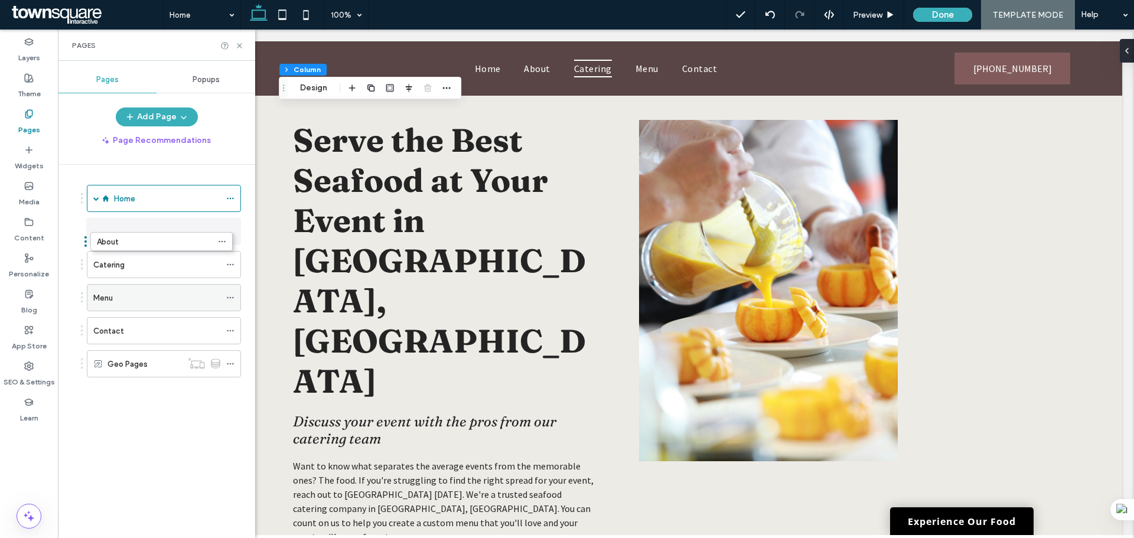
drag, startPoint x: 126, startPoint y: 226, endPoint x: 128, endPoint y: 262, distance: 36.1
drag, startPoint x: 102, startPoint y: 260, endPoint x: 135, endPoint y: 273, distance: 35.7
click at [239, 45] on icon at bounding box center [239, 45] width 9 height 9
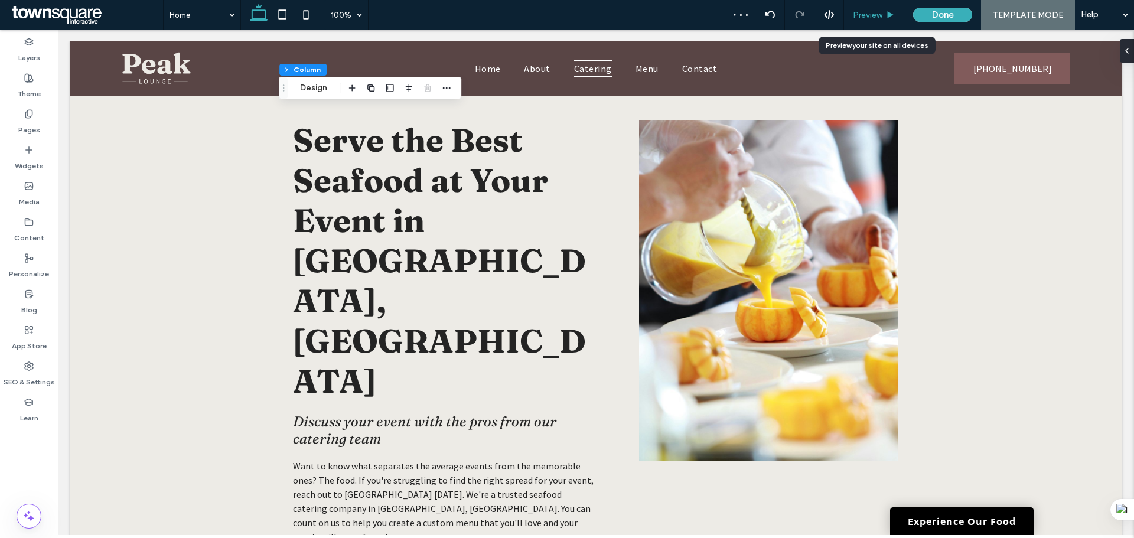
click at [870, 12] on span "Preview" at bounding box center [868, 15] width 30 height 10
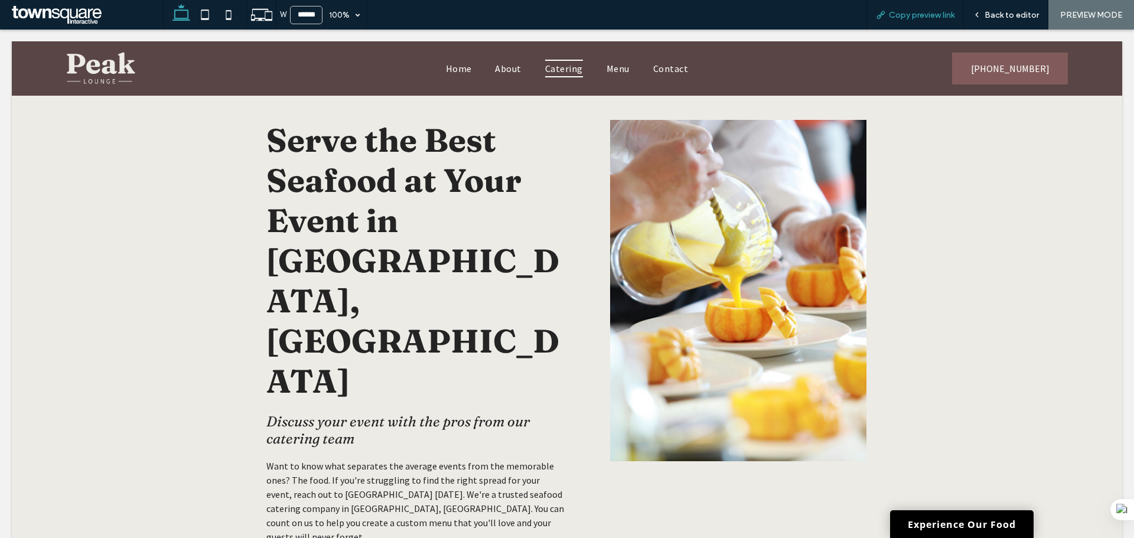
click at [899, 15] on span "Copy preview link" at bounding box center [922, 15] width 66 height 10
click at [1011, 19] on span "Back to editor" at bounding box center [1011, 15] width 54 height 10
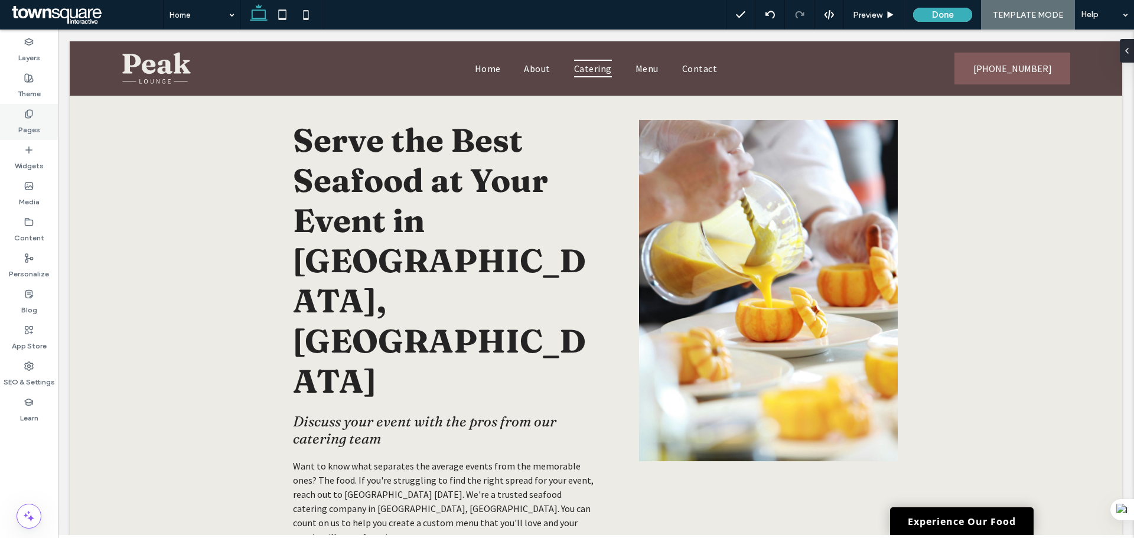
click at [33, 88] on label "Theme" at bounding box center [29, 91] width 23 height 17
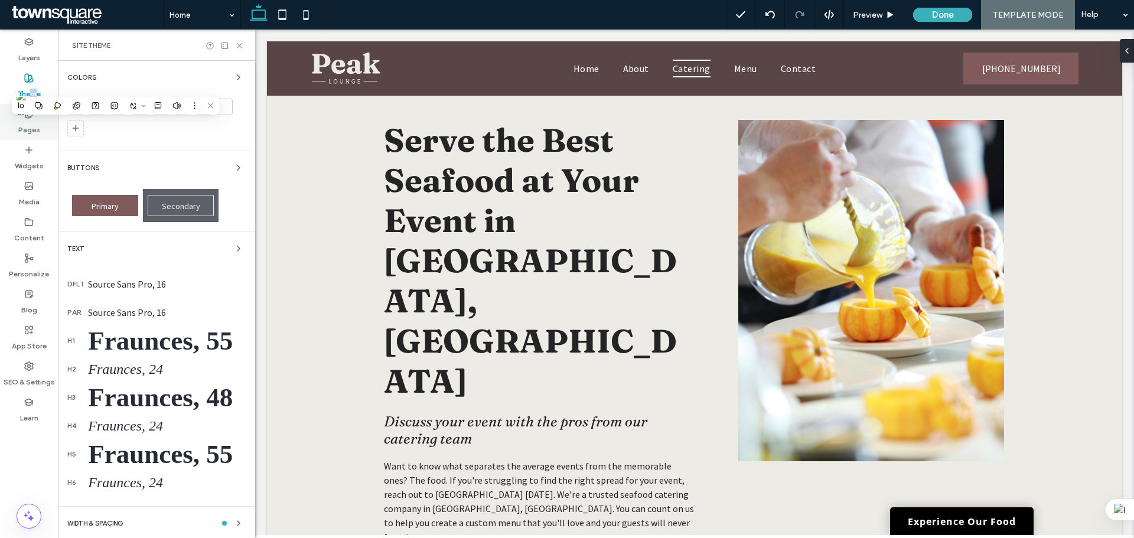
click at [33, 126] on label "Pages" at bounding box center [29, 127] width 22 height 17
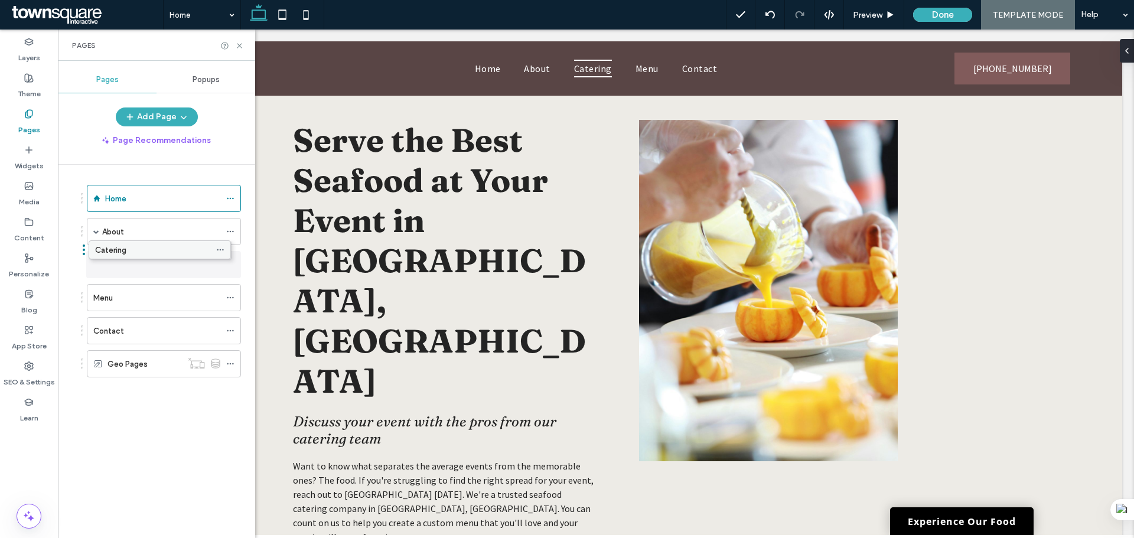
drag, startPoint x: 133, startPoint y: 256, endPoint x: 125, endPoint y: 249, distance: 10.9
click at [155, 407] on div "Home About Catering Menu Contact Geo Pages" at bounding box center [163, 348] width 183 height 367
click at [239, 48] on icon at bounding box center [239, 45] width 9 height 9
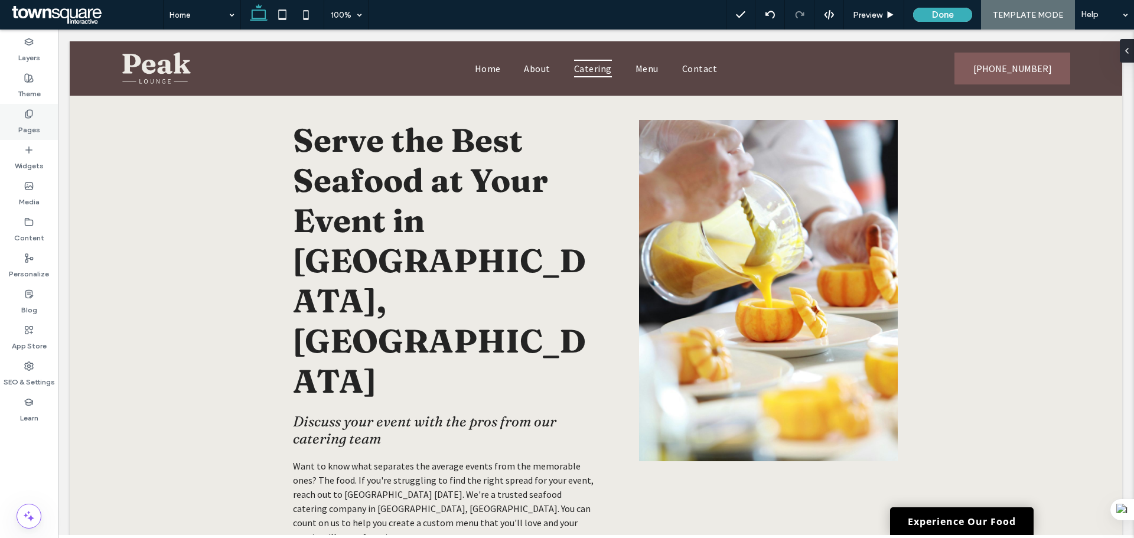
click at [20, 116] on div "Pages" at bounding box center [29, 122] width 58 height 36
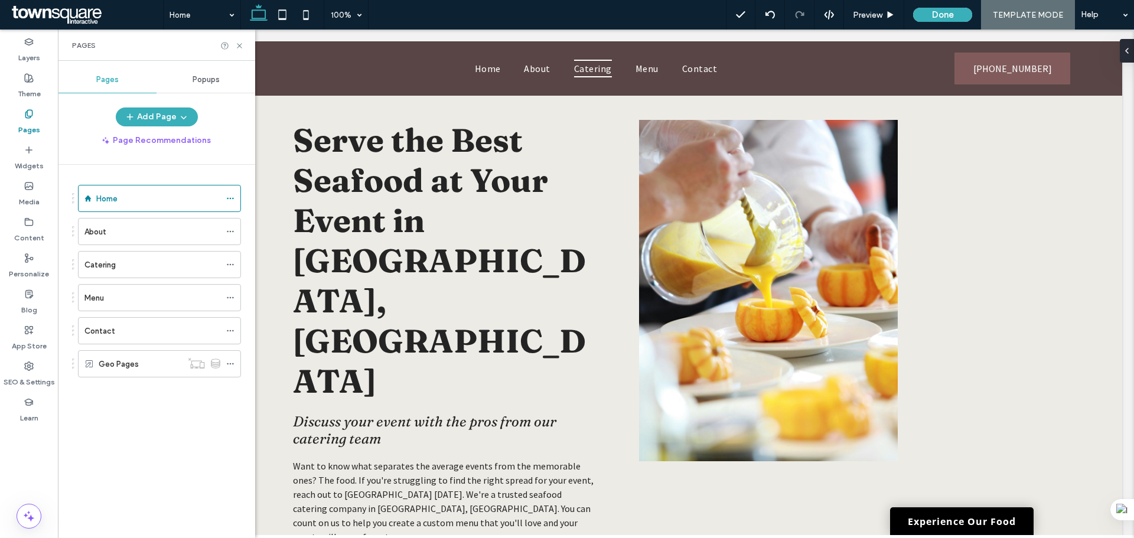
click at [215, 81] on span "Popups" at bounding box center [205, 79] width 27 height 9
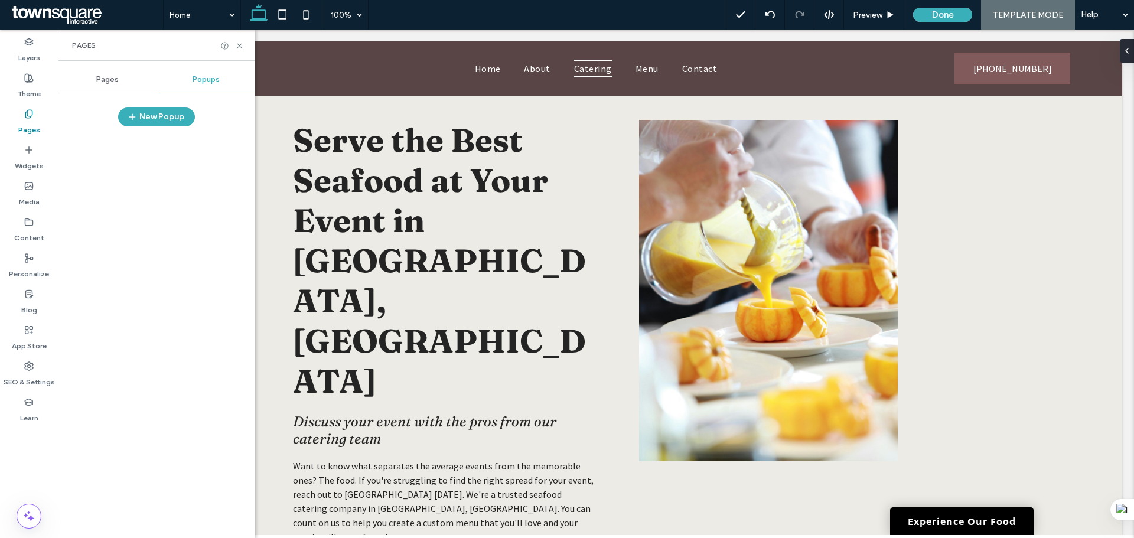
click at [129, 80] on div "Pages" at bounding box center [107, 80] width 99 height 26
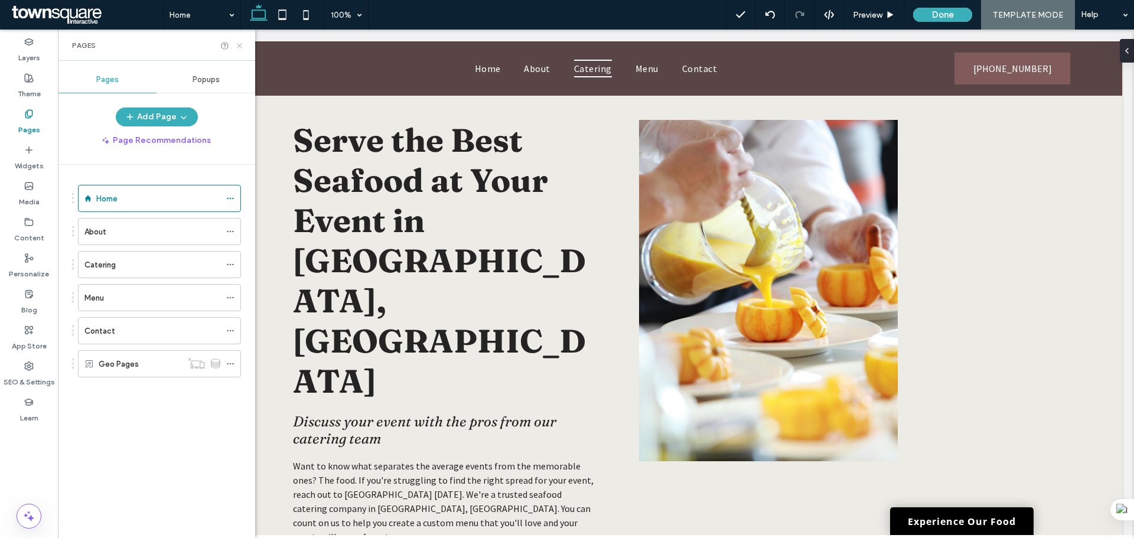
click at [236, 47] on icon at bounding box center [239, 45] width 9 height 9
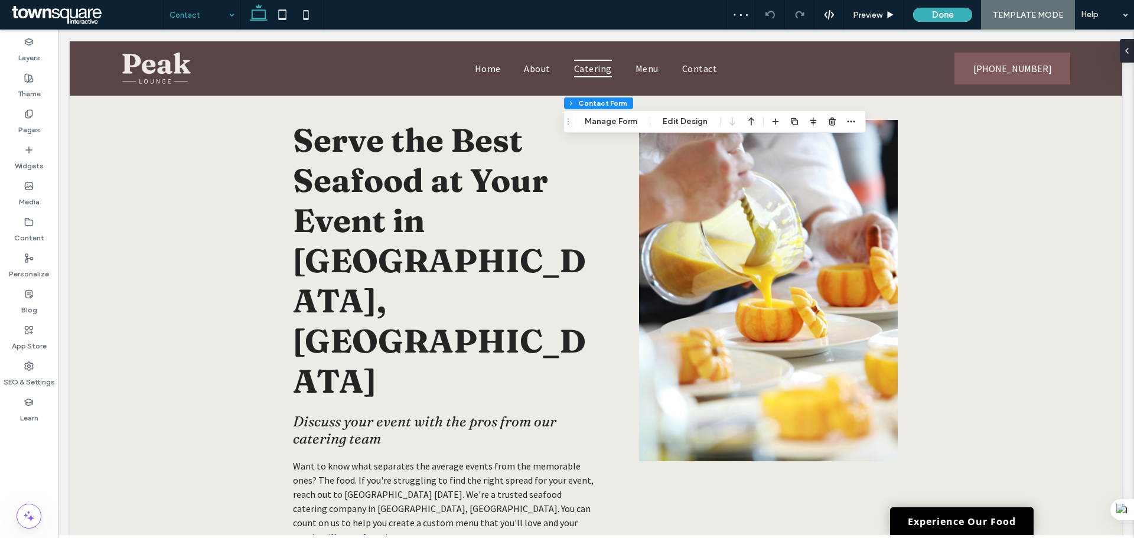
type input "*"
type input "***"
type input "*"
type input "***"
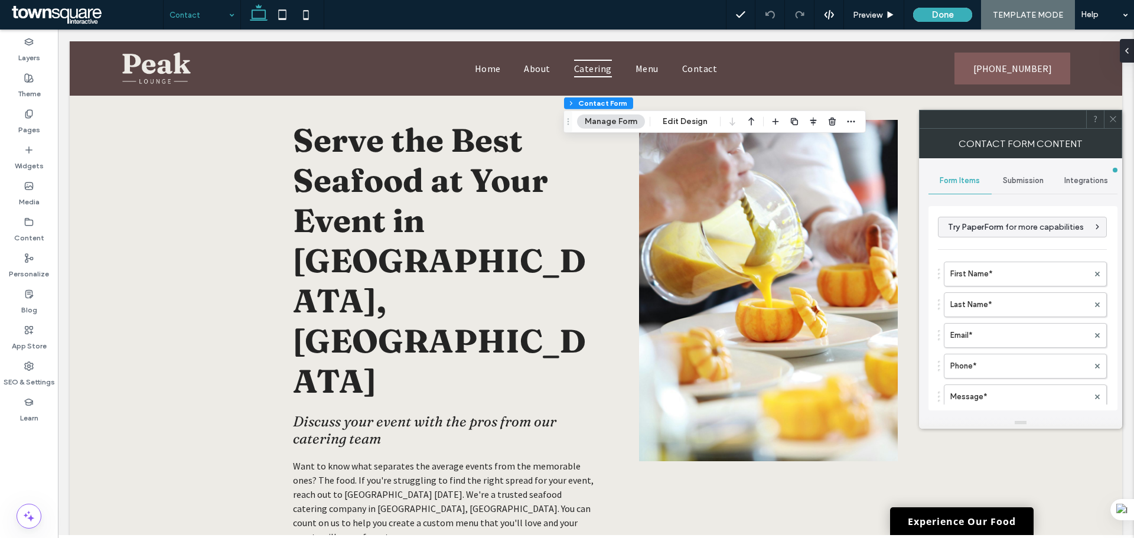
click at [1023, 181] on span "Submission" at bounding box center [1023, 180] width 41 height 9
drag, startPoint x: 1015, startPoint y: 228, endPoint x: 1032, endPoint y: 267, distance: 42.3
click at [1015, 229] on label "New submission notification" at bounding box center [1023, 236] width 158 height 24
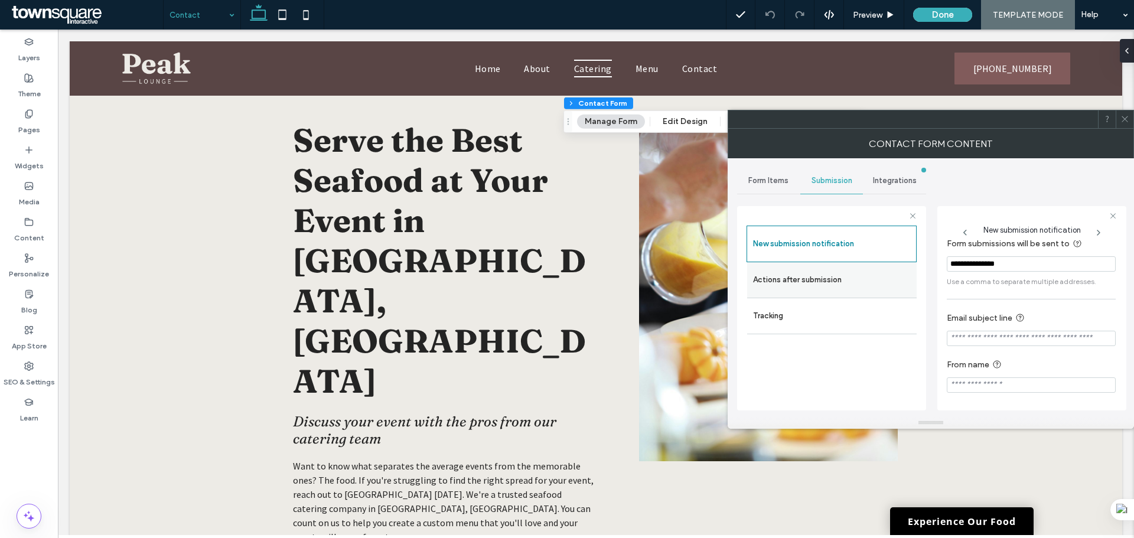
click at [817, 270] on label "Actions after submission" at bounding box center [832, 280] width 158 height 24
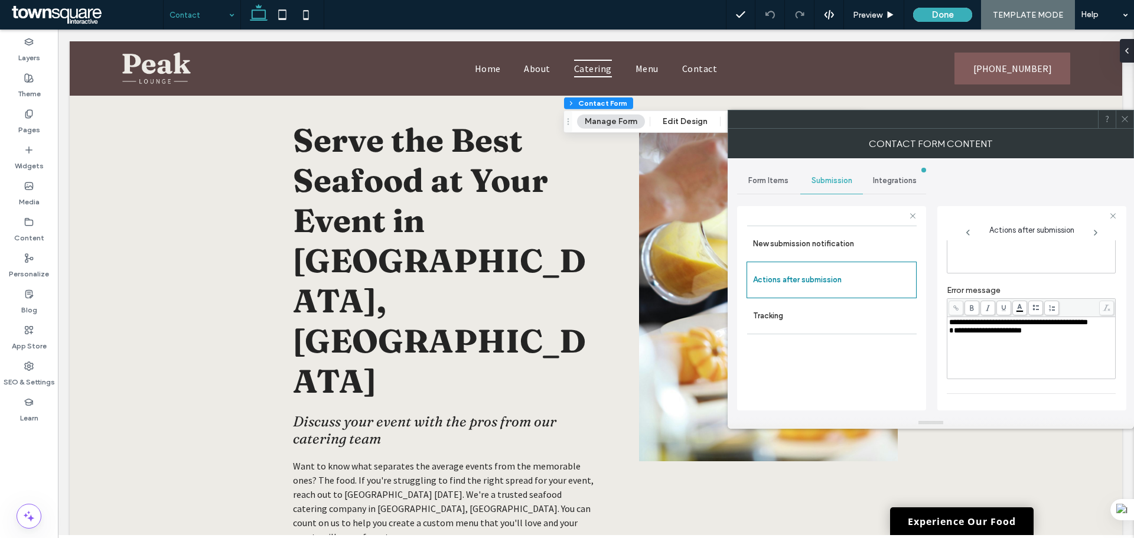
scroll to position [0, 0]
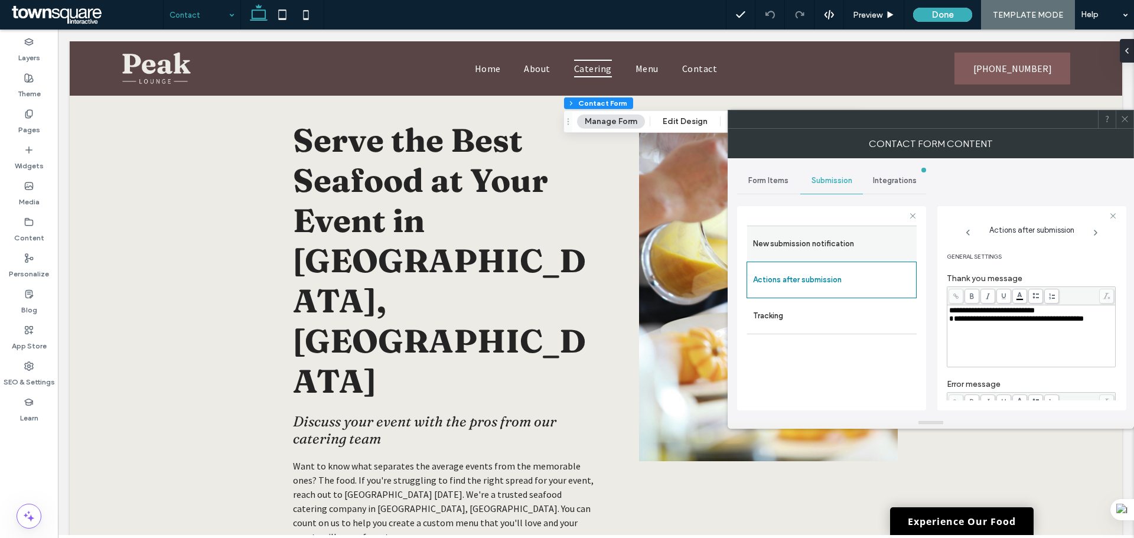
click at [843, 233] on label "New submission notification" at bounding box center [832, 244] width 158 height 24
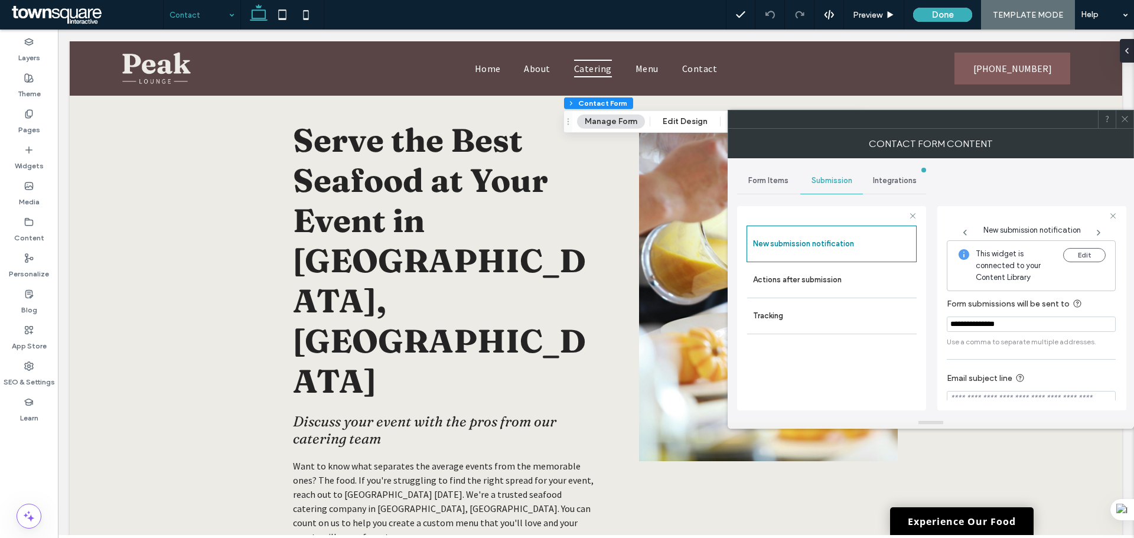
click at [877, 177] on span "Integrations" at bounding box center [895, 180] width 44 height 9
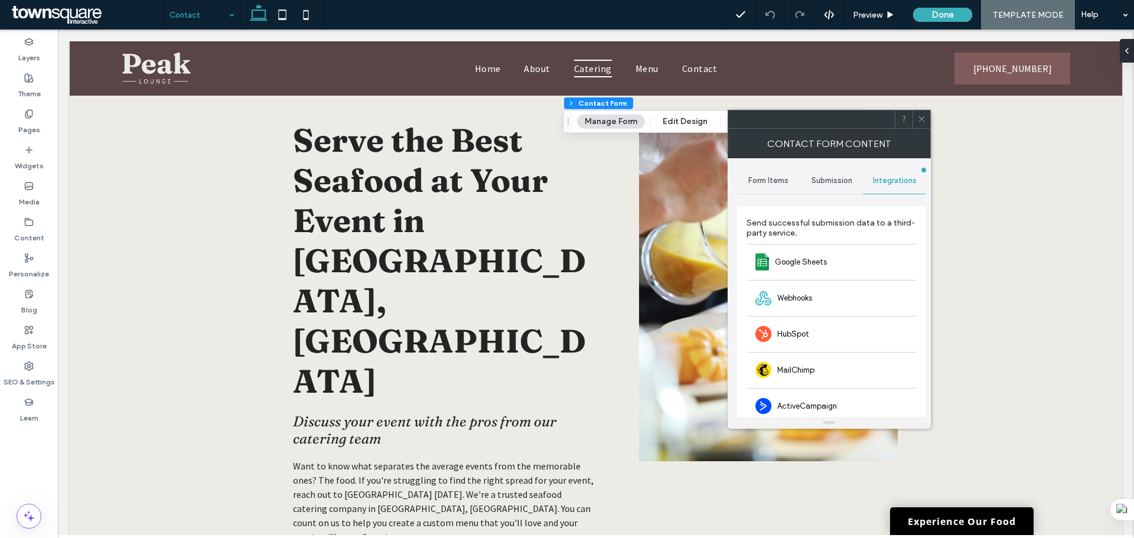
click at [834, 179] on span "Submission" at bounding box center [831, 180] width 41 height 9
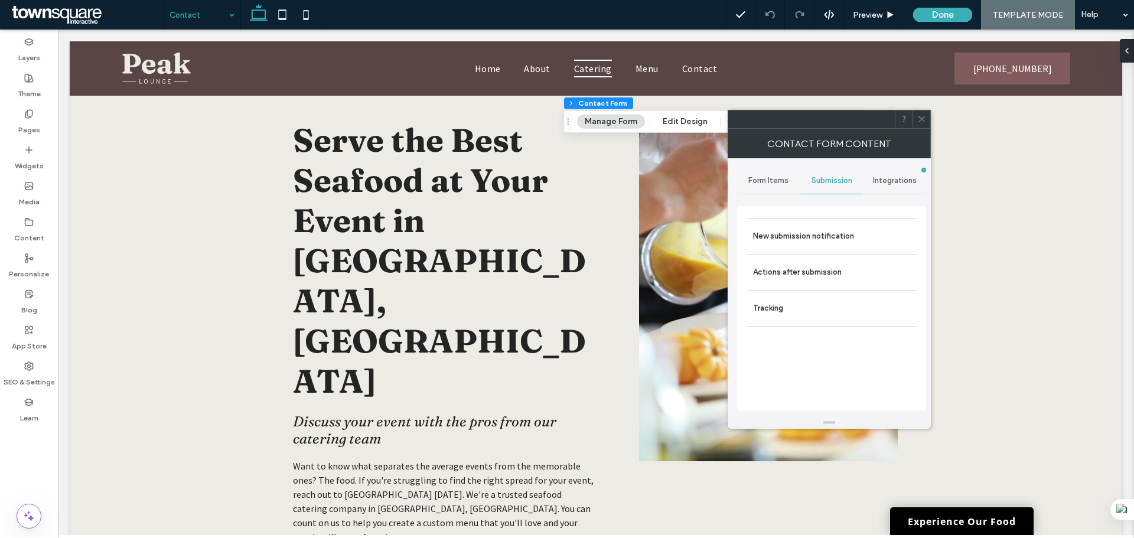
click at [779, 175] on div "Form Items" at bounding box center [768, 181] width 63 height 26
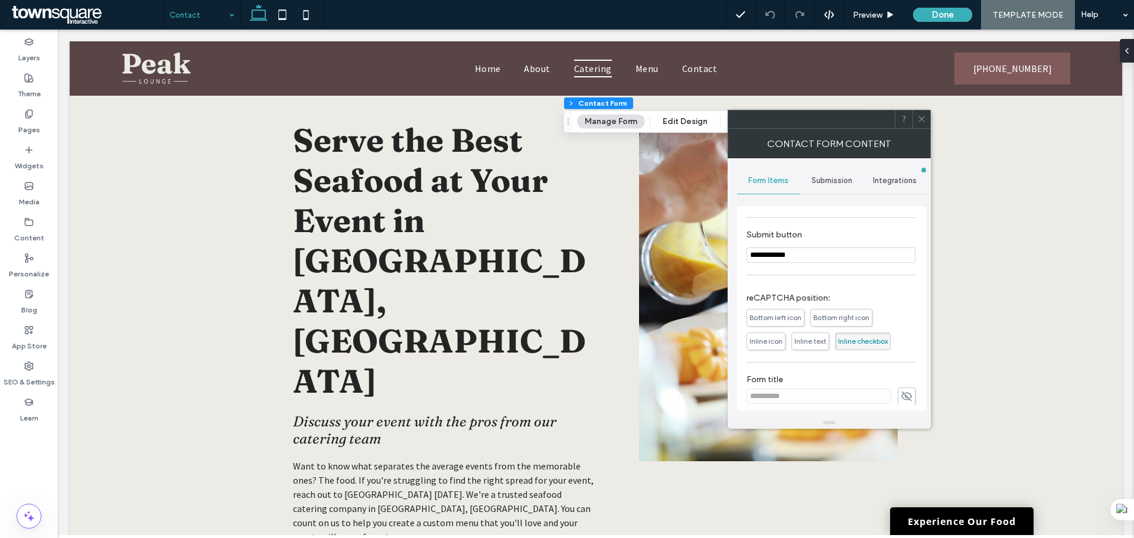
scroll to position [263, 0]
click at [922, 122] on icon at bounding box center [921, 119] width 9 height 9
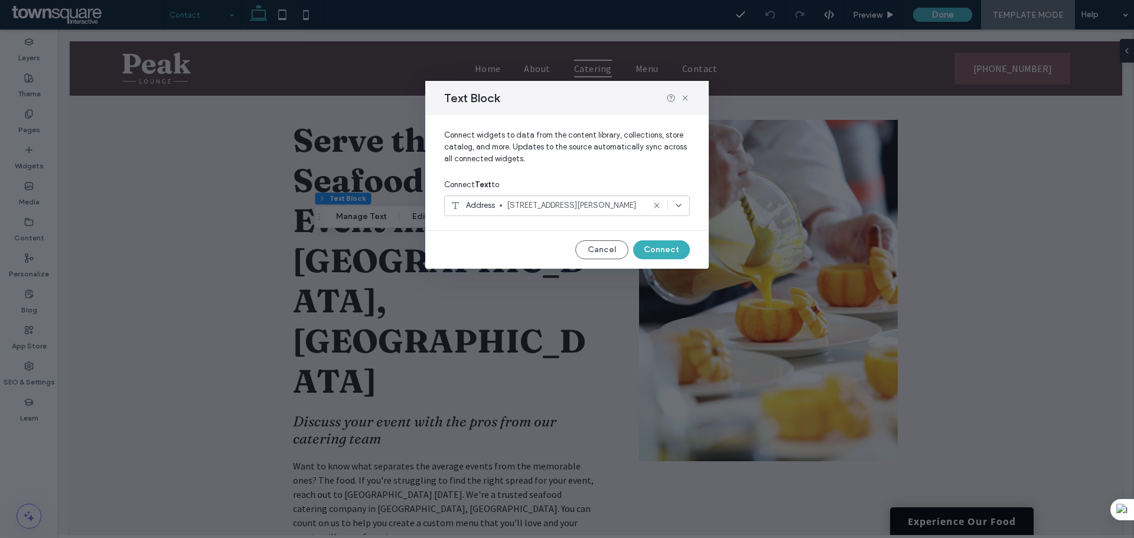
drag, startPoint x: 679, startPoint y: 99, endPoint x: 673, endPoint y: 118, distance: 19.4
click at [678, 100] on div at bounding box center [678, 97] width 24 height 9
click at [686, 100] on icon at bounding box center [684, 97] width 9 height 9
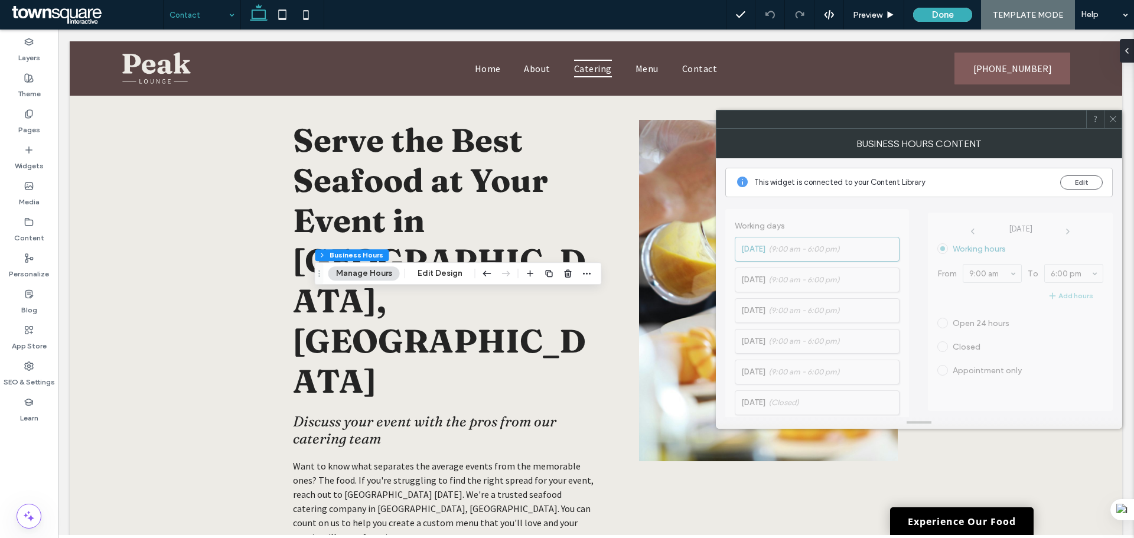
click at [1115, 123] on span at bounding box center [1112, 119] width 9 height 18
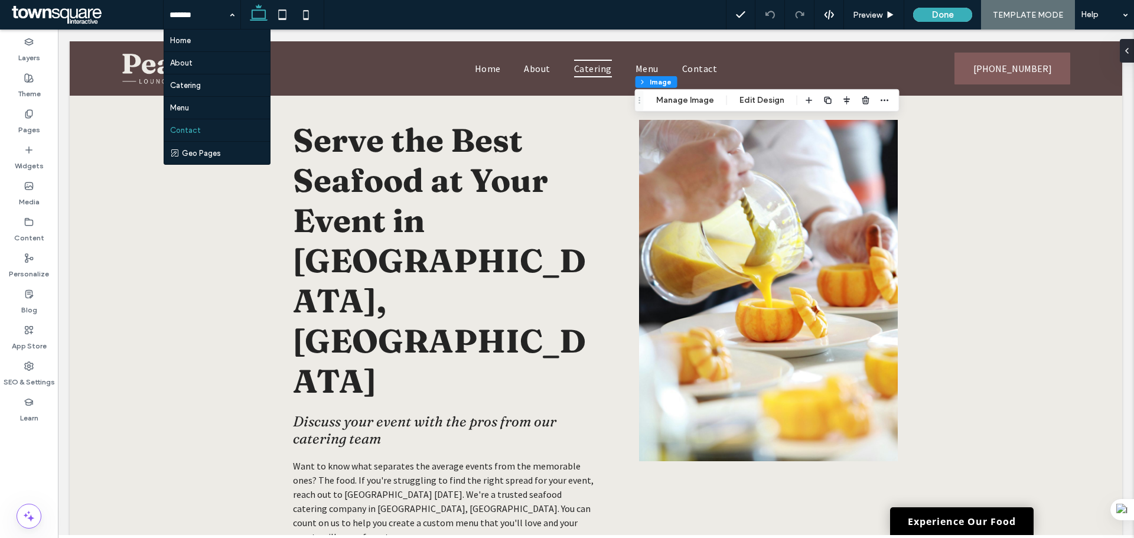
click at [24, 439] on div at bounding box center [29, 433] width 58 height 11
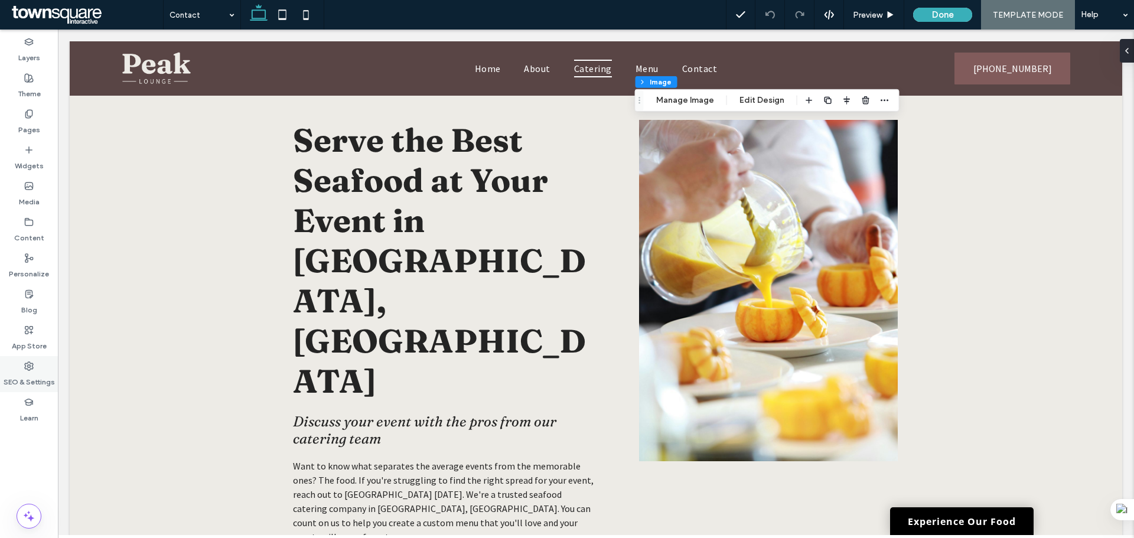
click at [24, 376] on label "SEO & Settings" at bounding box center [29, 379] width 51 height 17
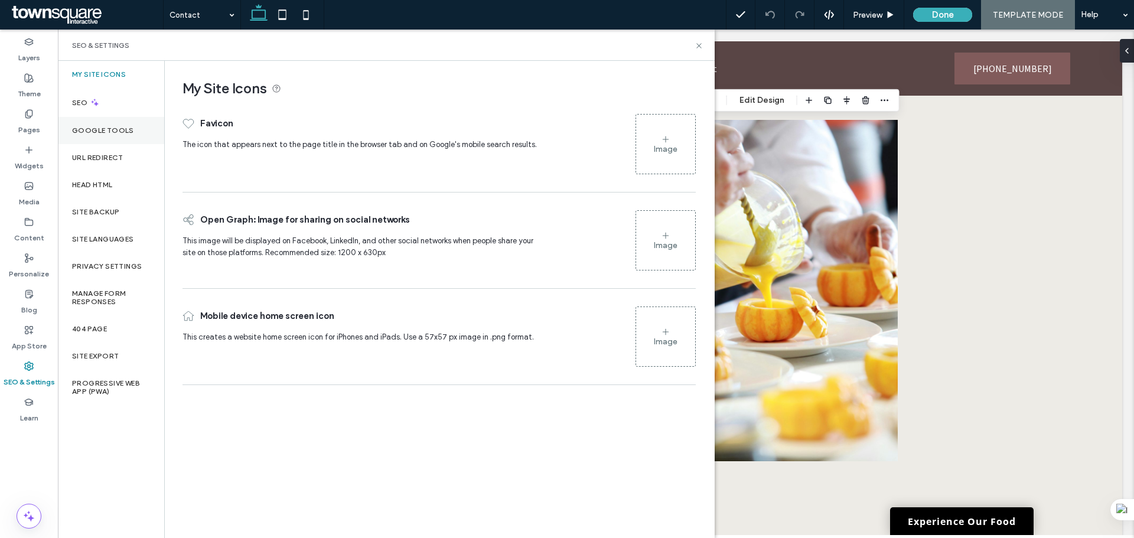
drag, startPoint x: 130, startPoint y: 132, endPoint x: 129, endPoint y: 148, distance: 16.0
click at [130, 132] on label "Google Tools" at bounding box center [103, 130] width 62 height 8
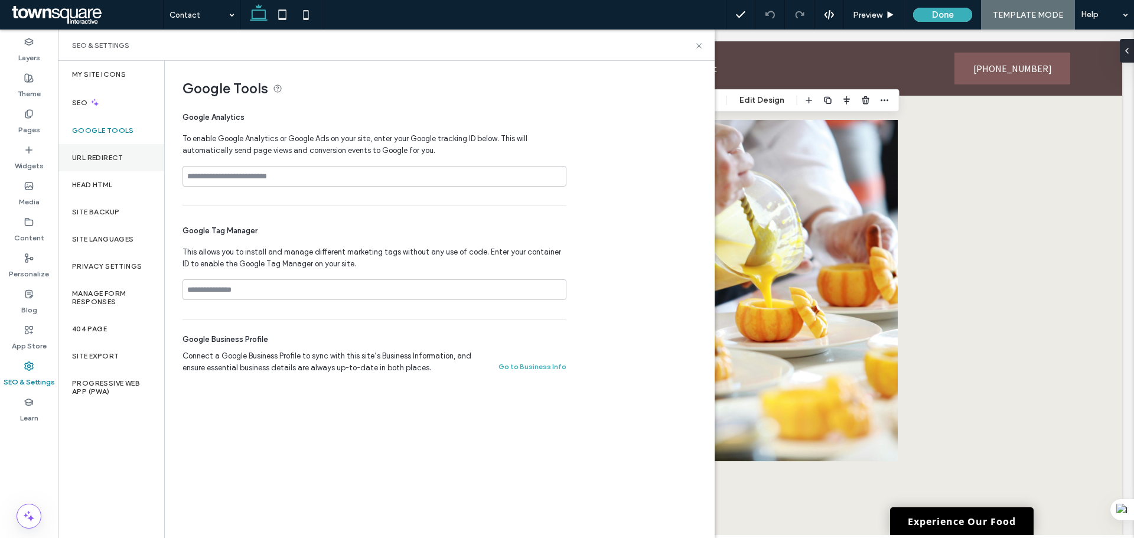
drag, startPoint x: 129, startPoint y: 148, endPoint x: 128, endPoint y: 162, distance: 14.8
click at [129, 150] on div "URL Redirect" at bounding box center [111, 157] width 106 height 27
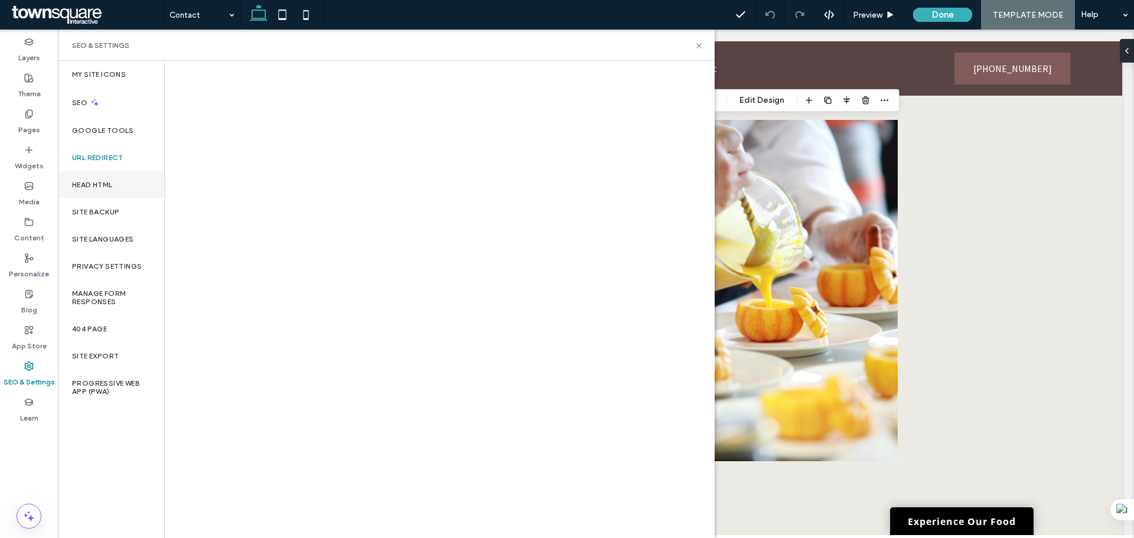
drag, startPoint x: 125, startPoint y: 175, endPoint x: 125, endPoint y: 187, distance: 12.4
click at [125, 176] on div "Head HTML" at bounding box center [111, 184] width 106 height 27
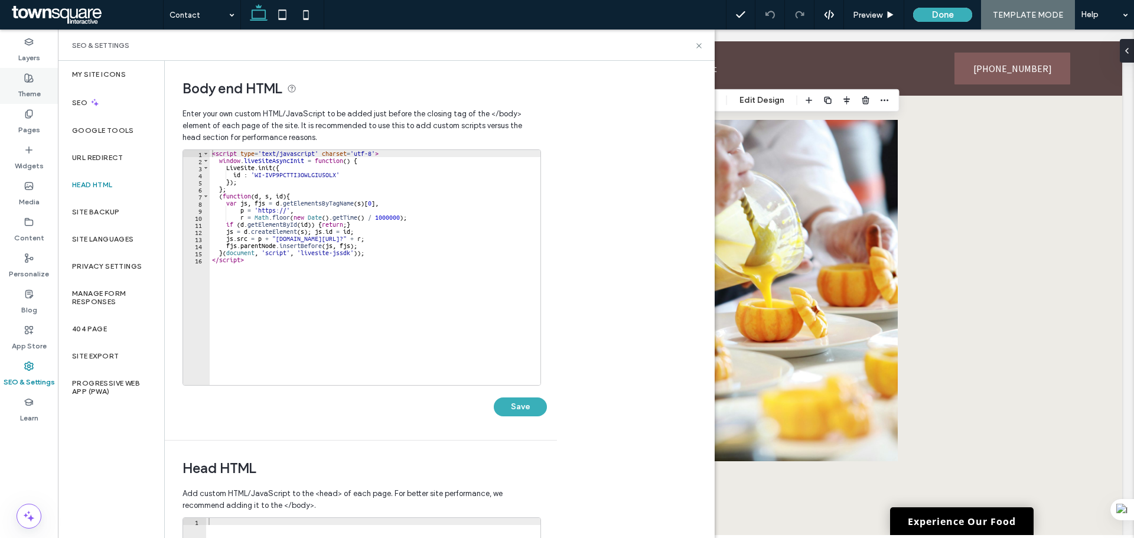
click at [37, 93] on label "Theme" at bounding box center [29, 91] width 23 height 17
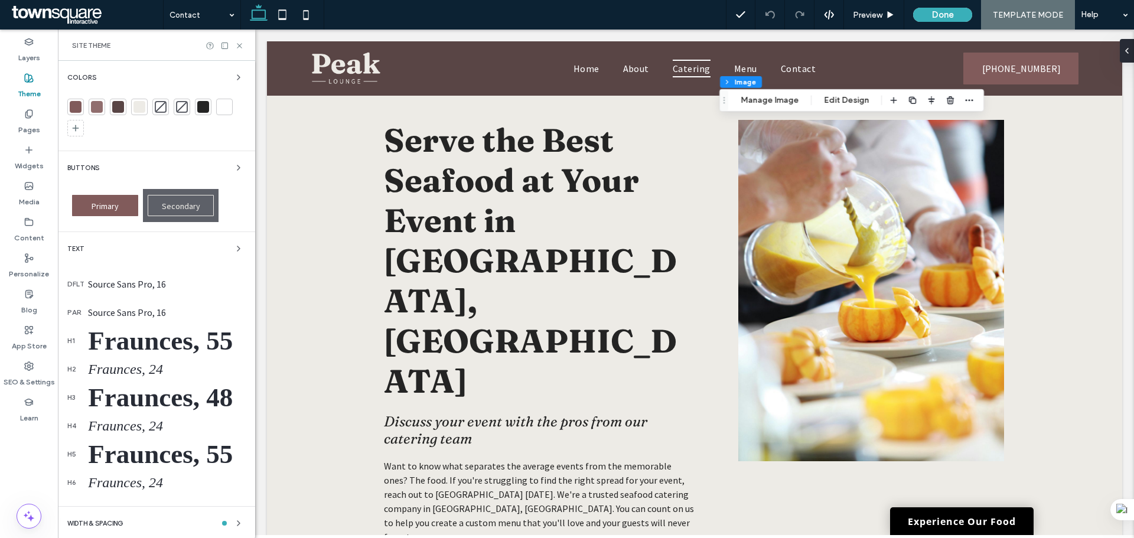
click at [27, 123] on label "Pages" at bounding box center [29, 127] width 22 height 17
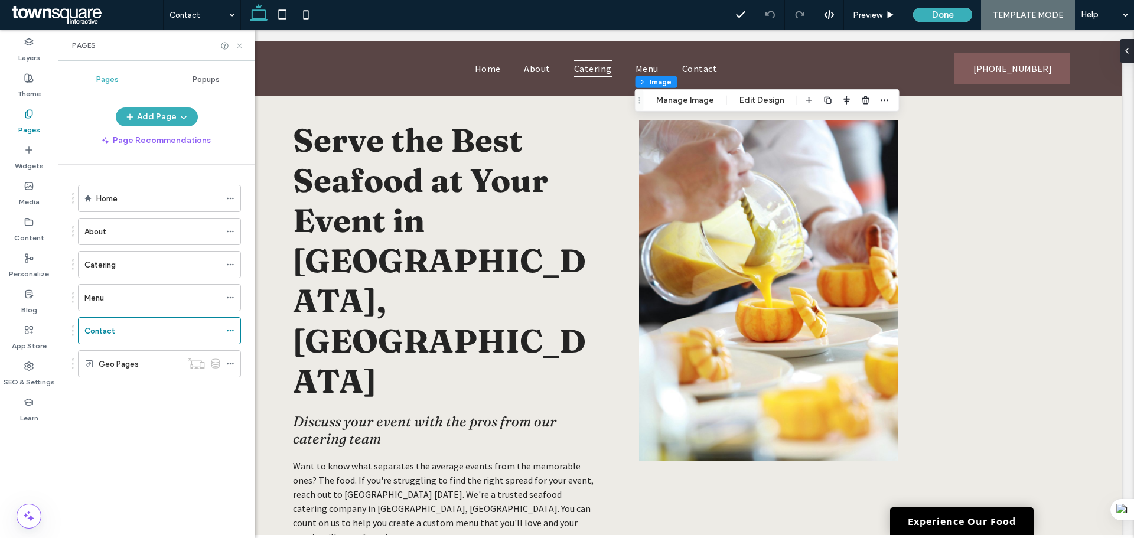
click at [240, 47] on icon at bounding box center [239, 45] width 9 height 9
